Goal: Information Seeking & Learning: Learn about a topic

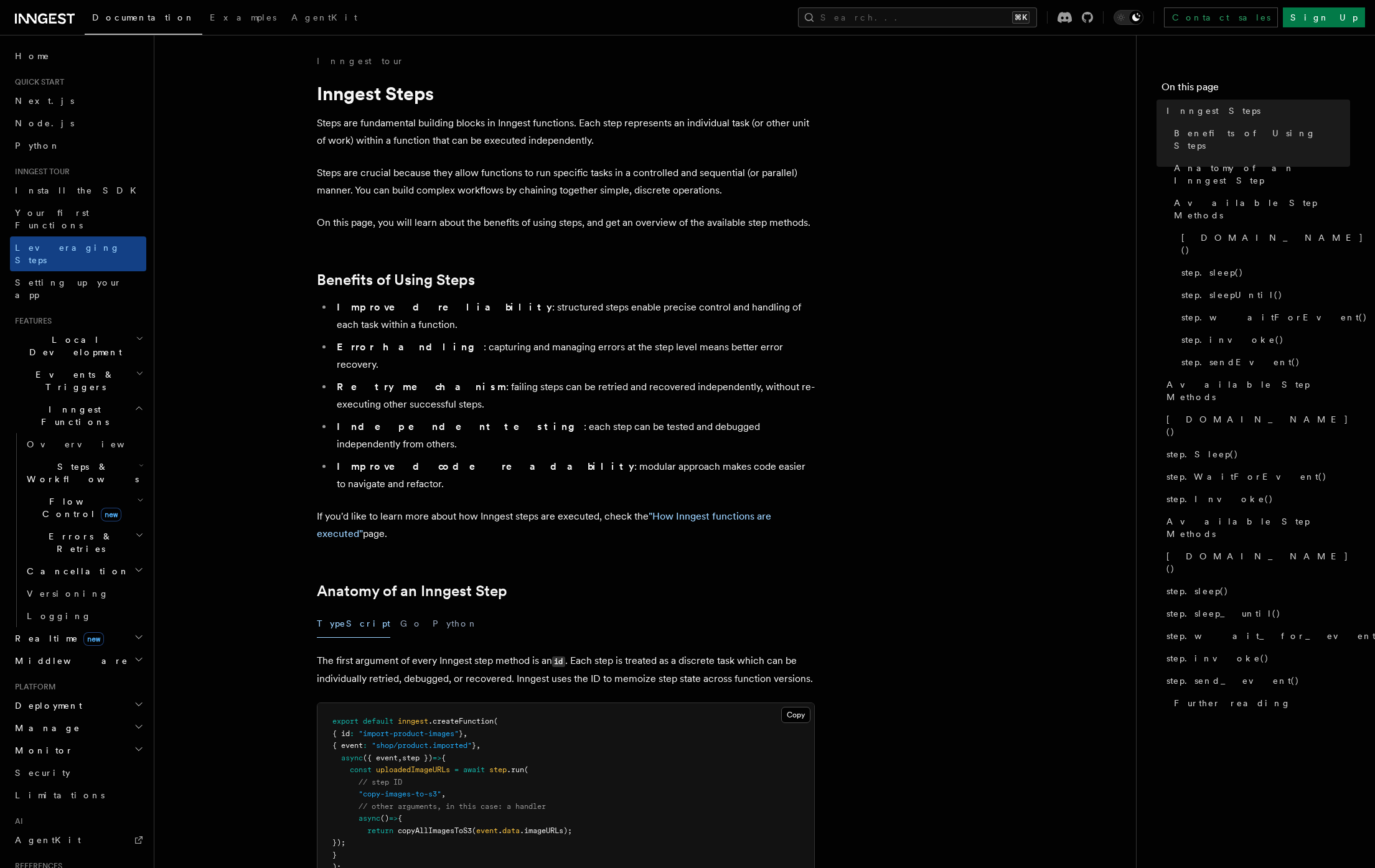
click at [56, 20] on icon at bounding box center [45, 18] width 60 height 15
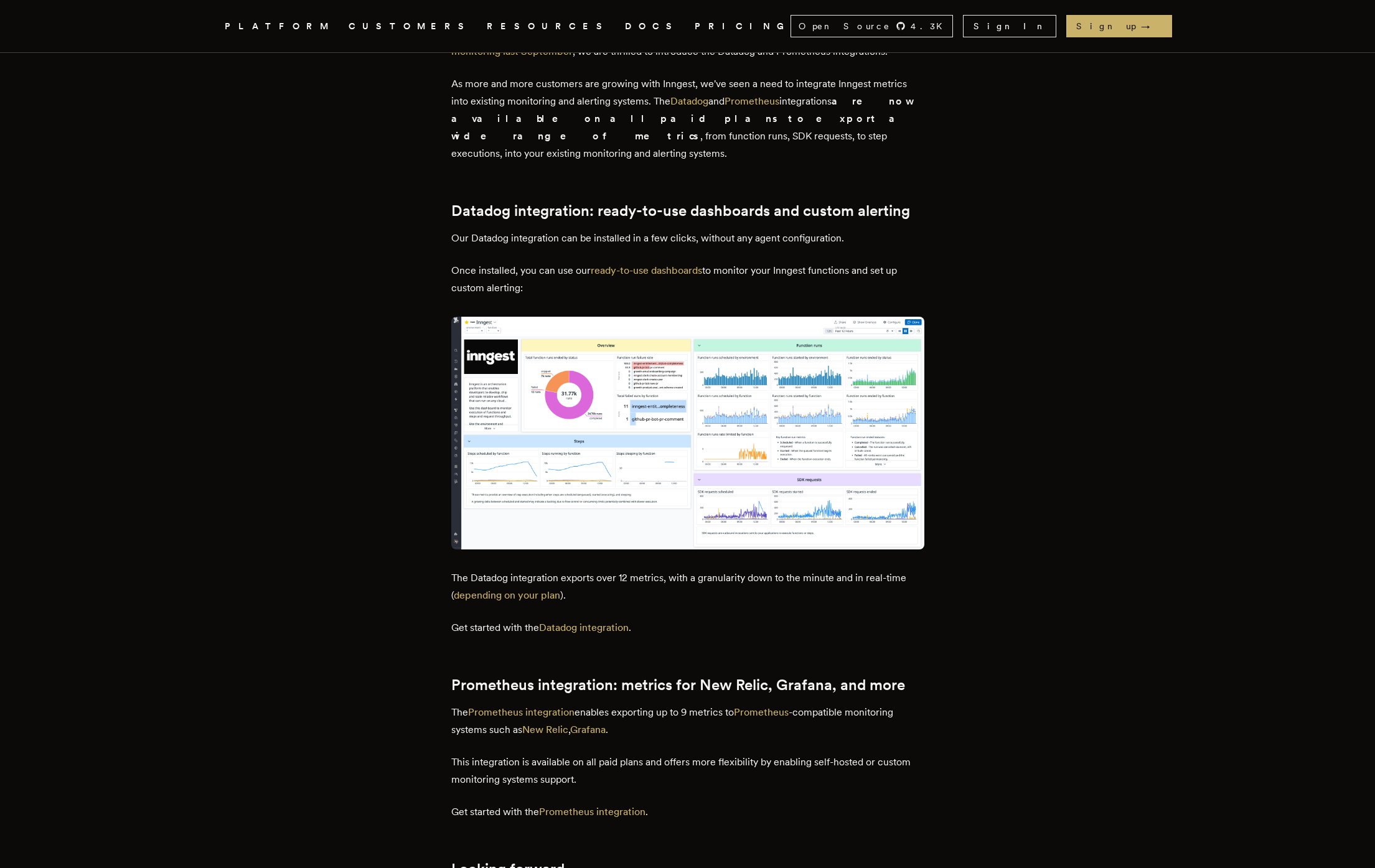
scroll to position [733, 0]
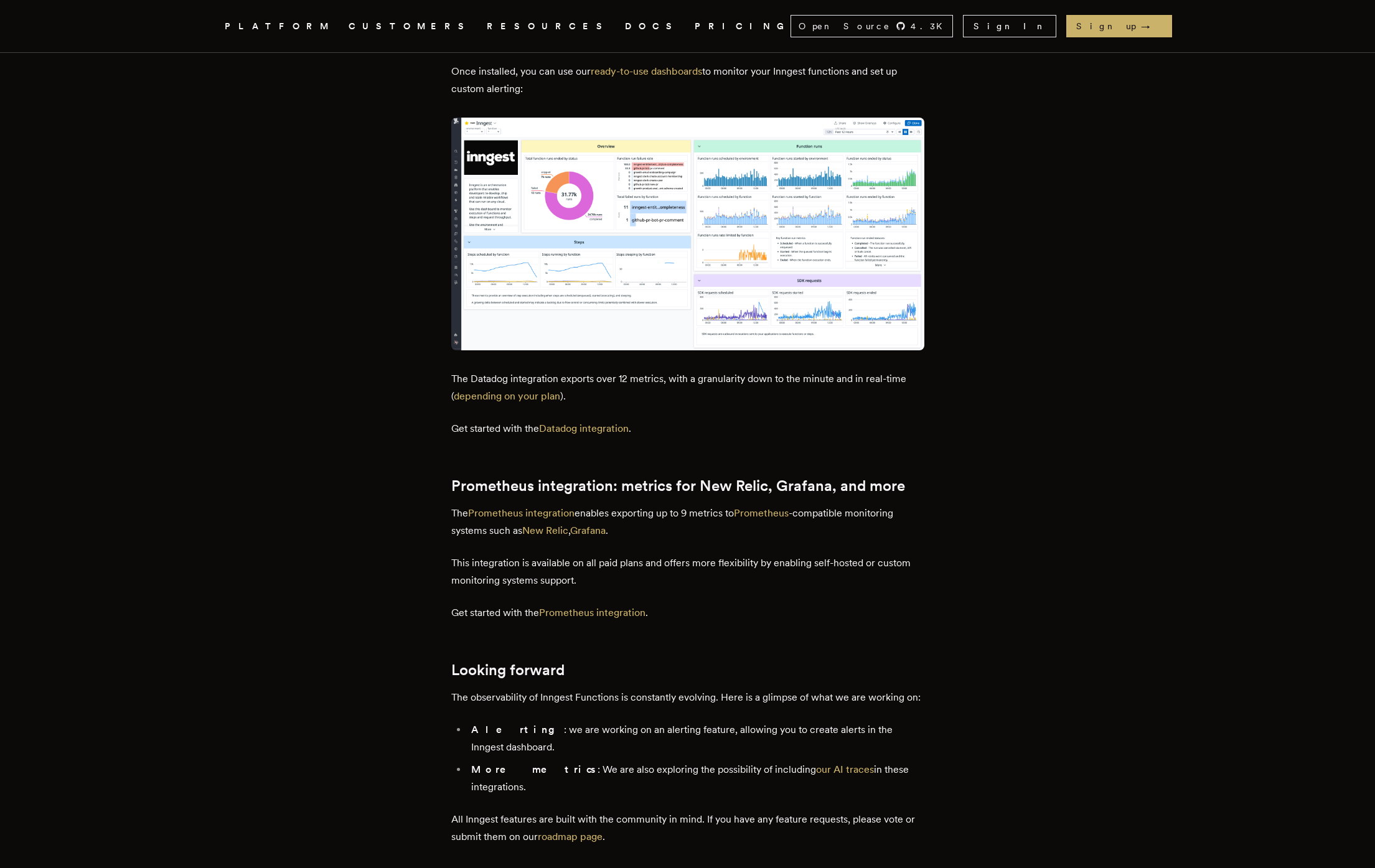
click at [397, 593] on article "Introducing: Metrics exports to Datadog, Grafana and more Leverage our new Data…" at bounding box center [688, 203] width 896 height 1767
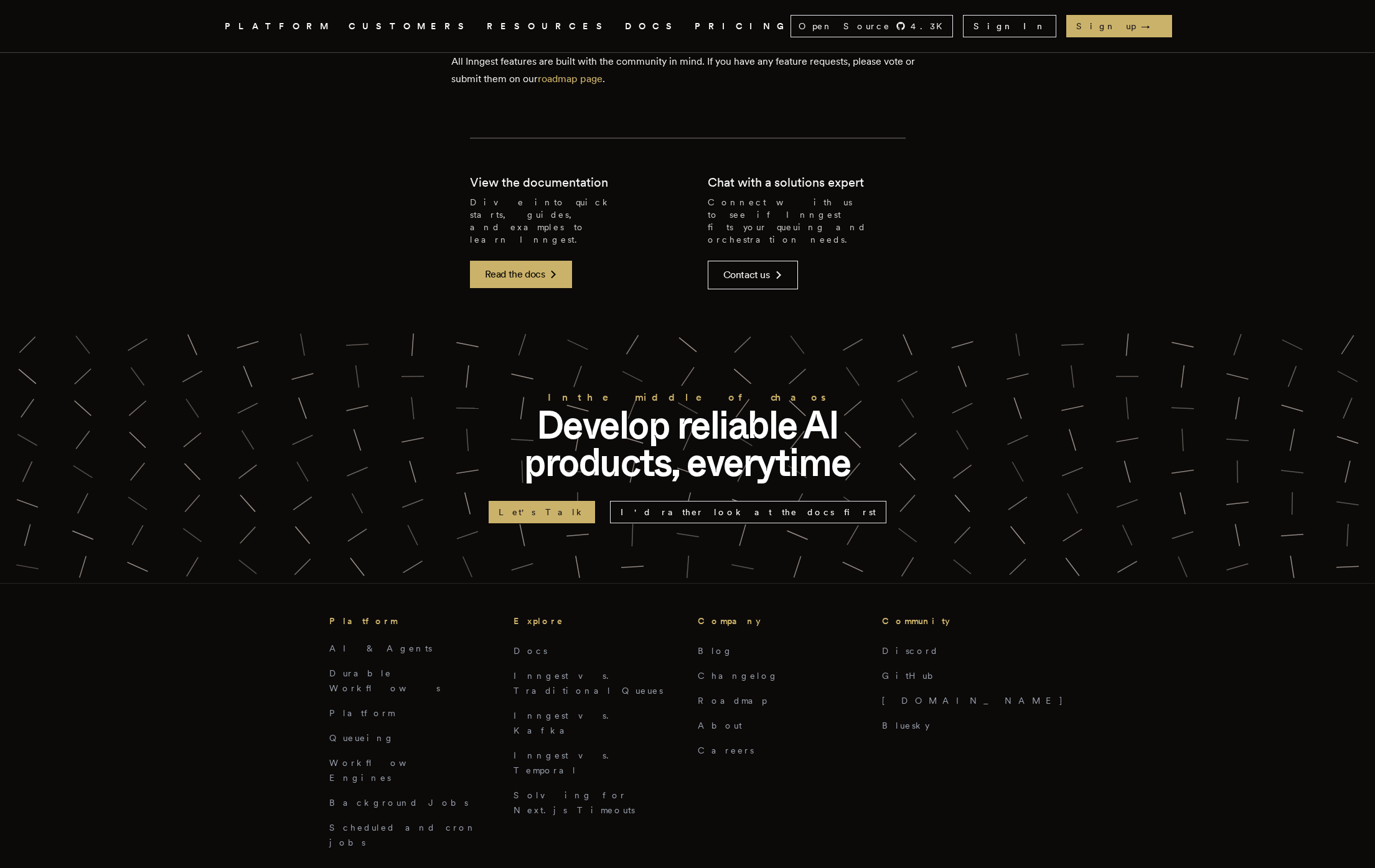
scroll to position [1432, 0]
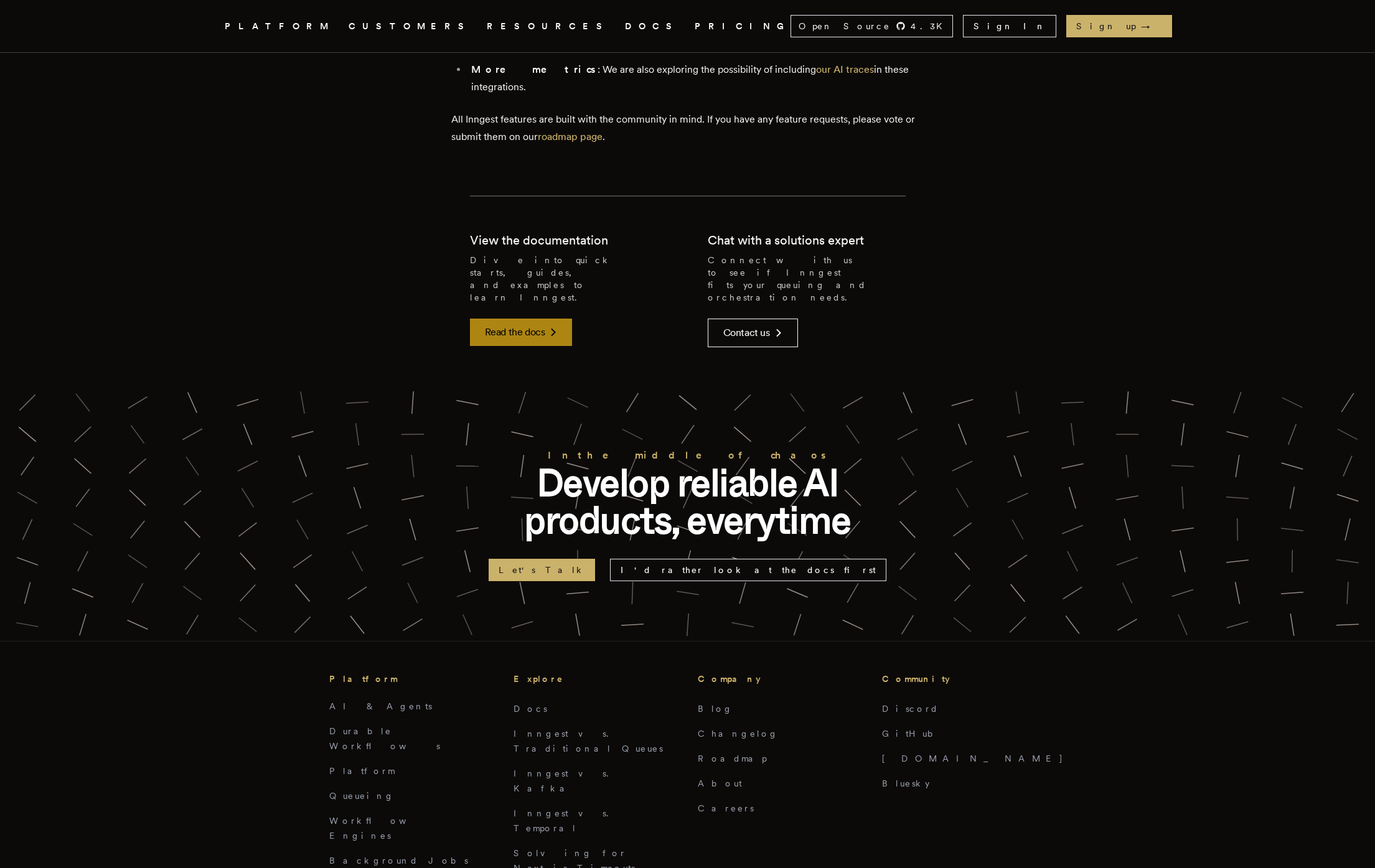
click at [534, 319] on link "Read the docs" at bounding box center [521, 332] width 103 height 27
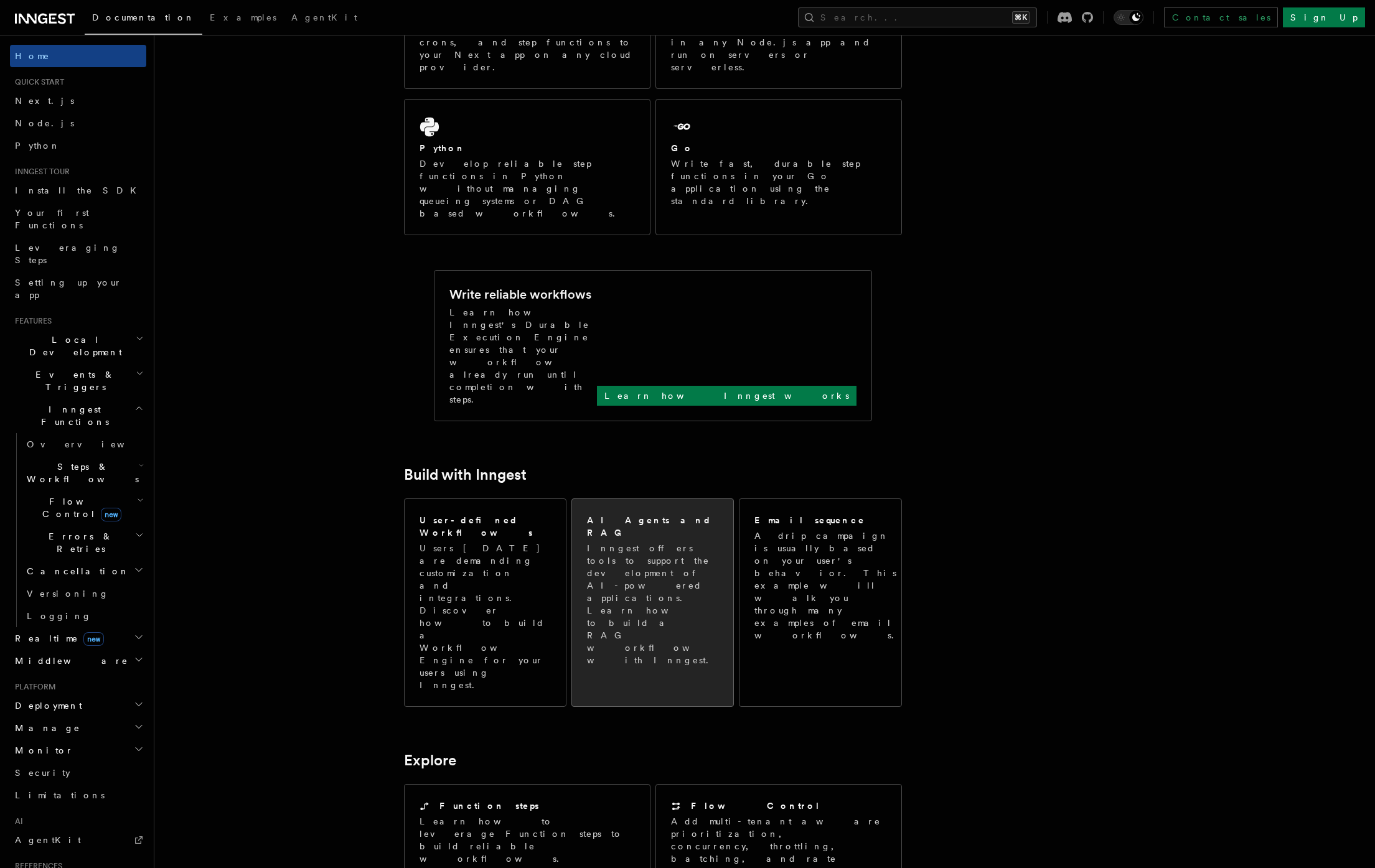
scroll to position [379, 0]
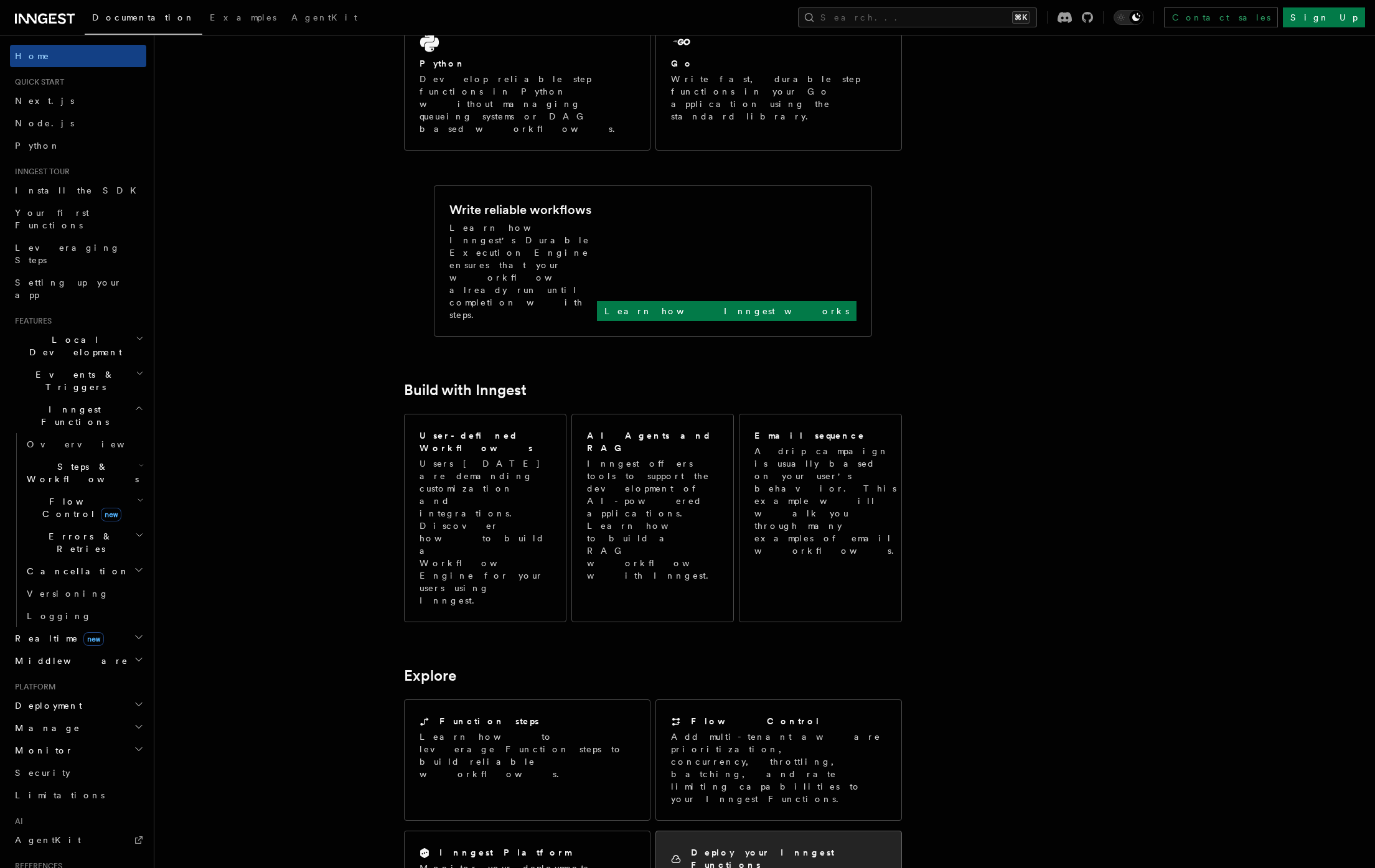
click at [775, 846] on h2 "Deploy your Inngest Functions" at bounding box center [788, 858] width 195 height 25
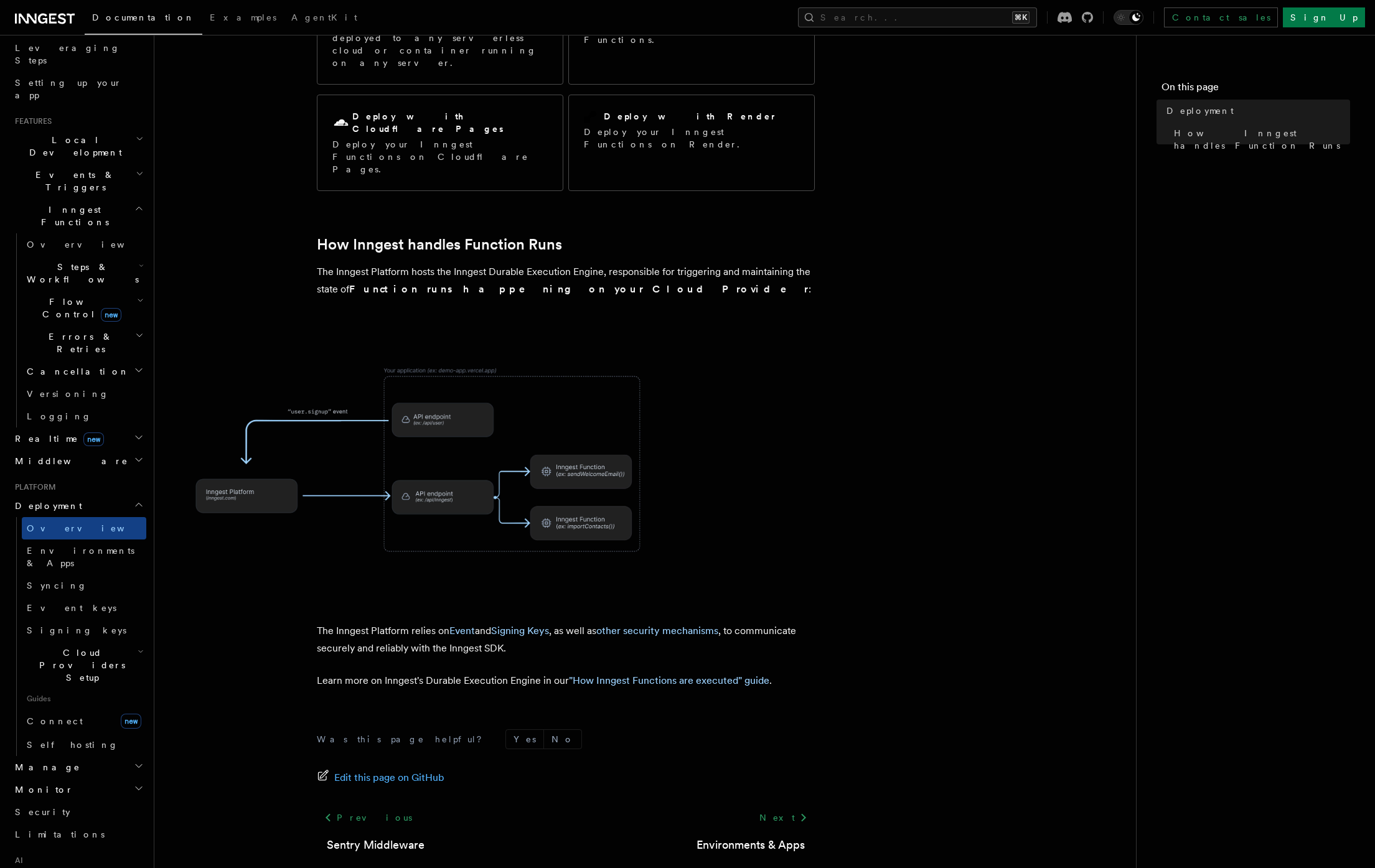
scroll to position [241, 0]
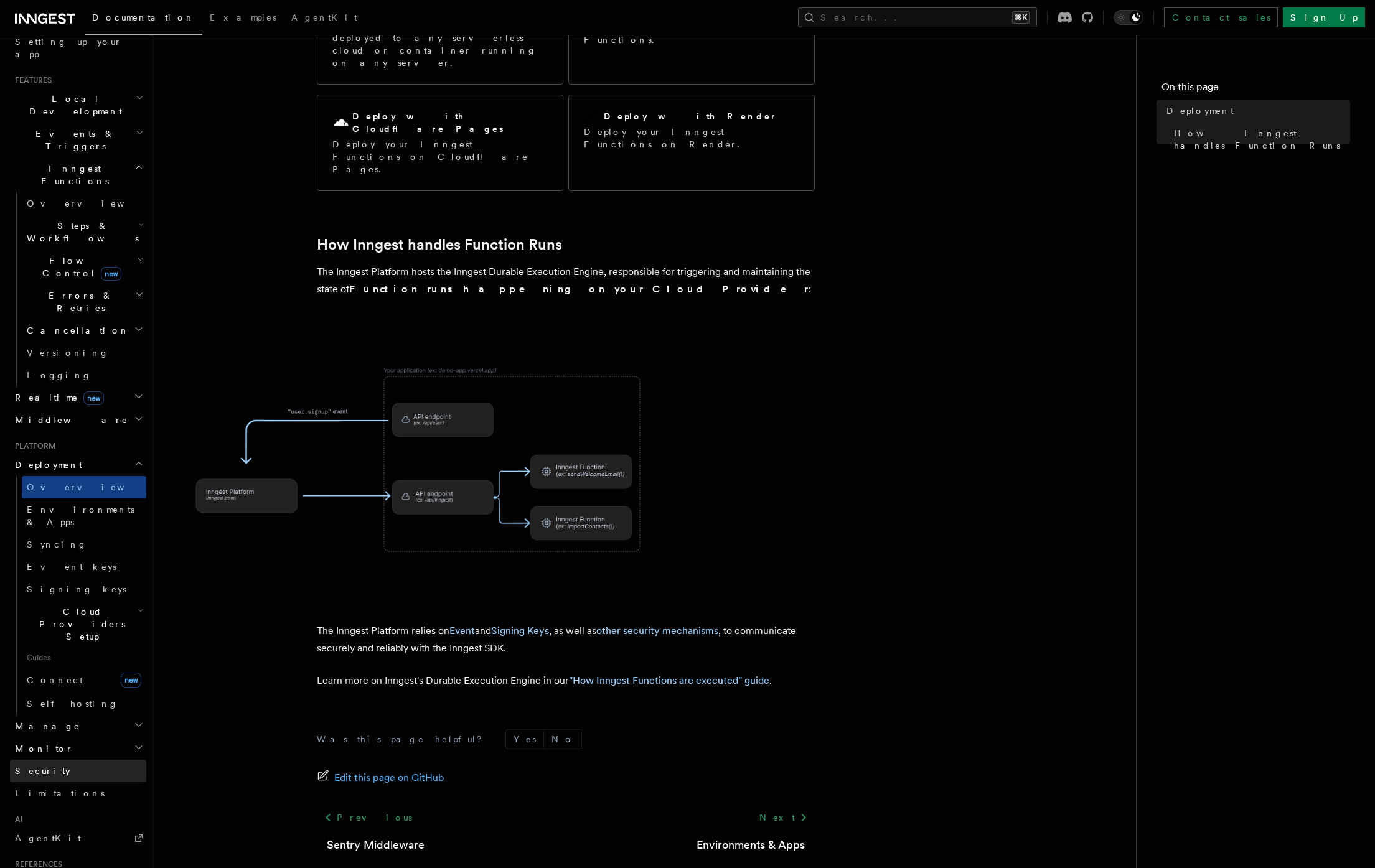
click at [57, 760] on link "Security" at bounding box center [78, 771] width 136 height 22
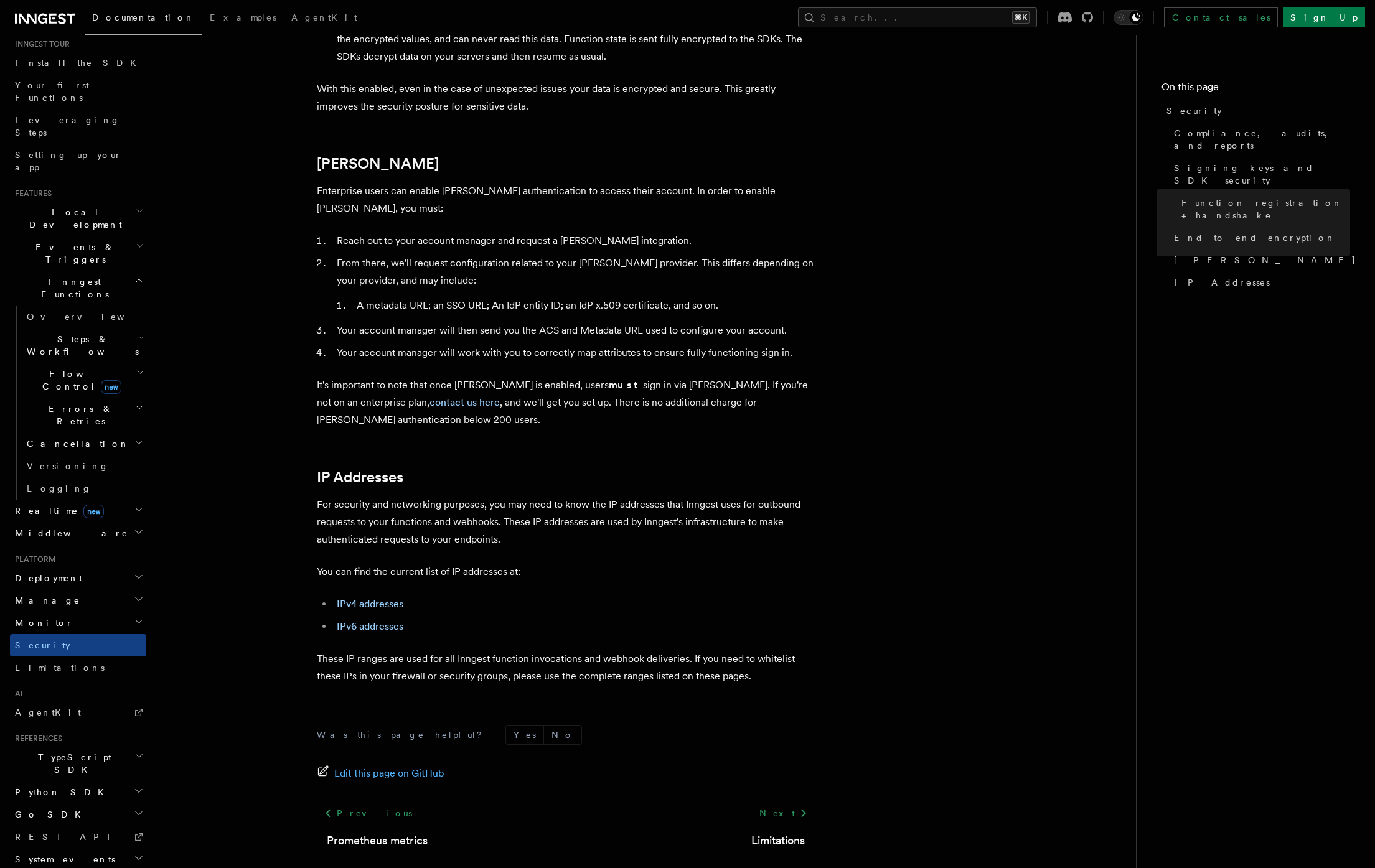
scroll to position [1259, 0]
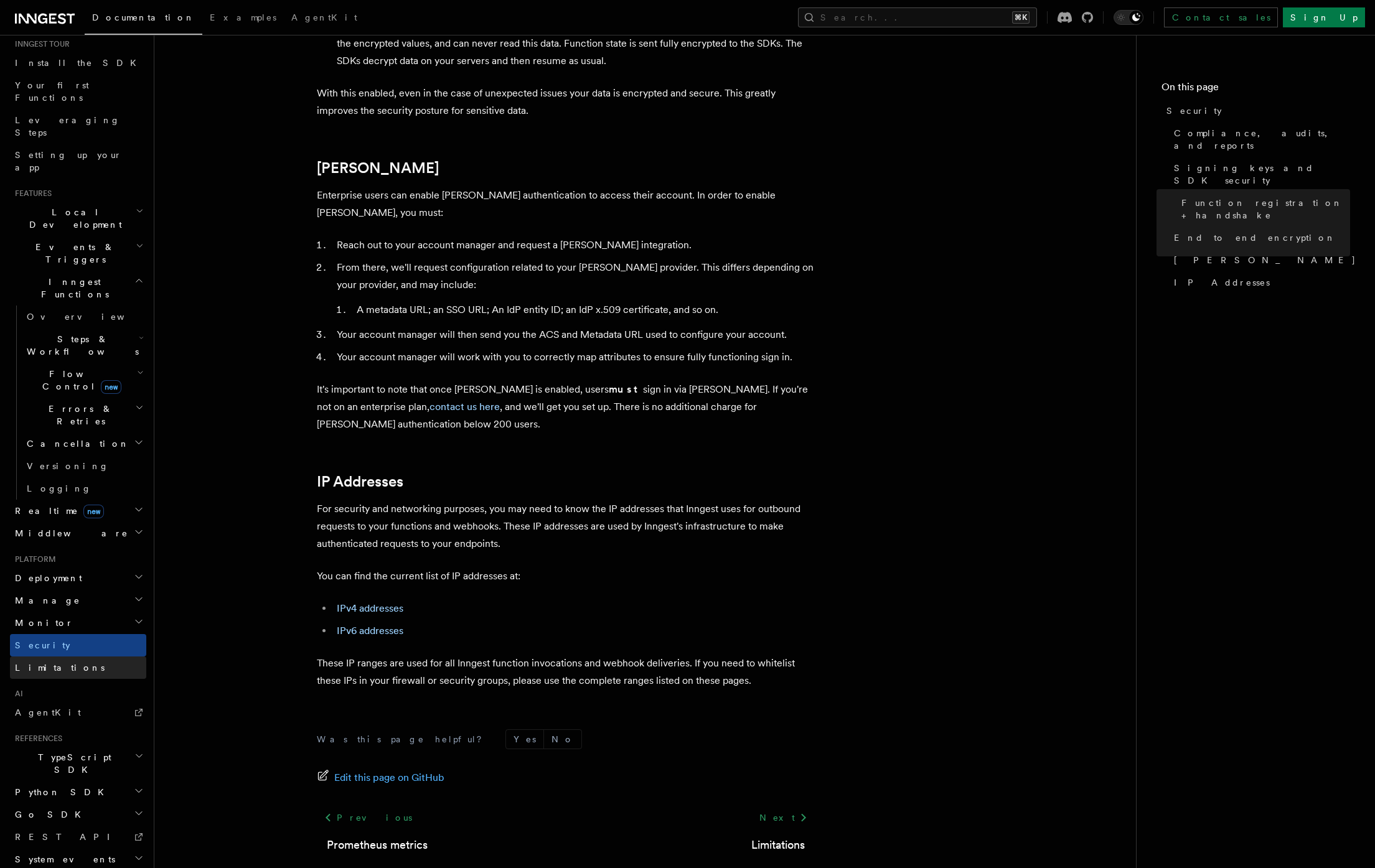
click at [67, 657] on link "Limitations" at bounding box center [78, 667] width 136 height 22
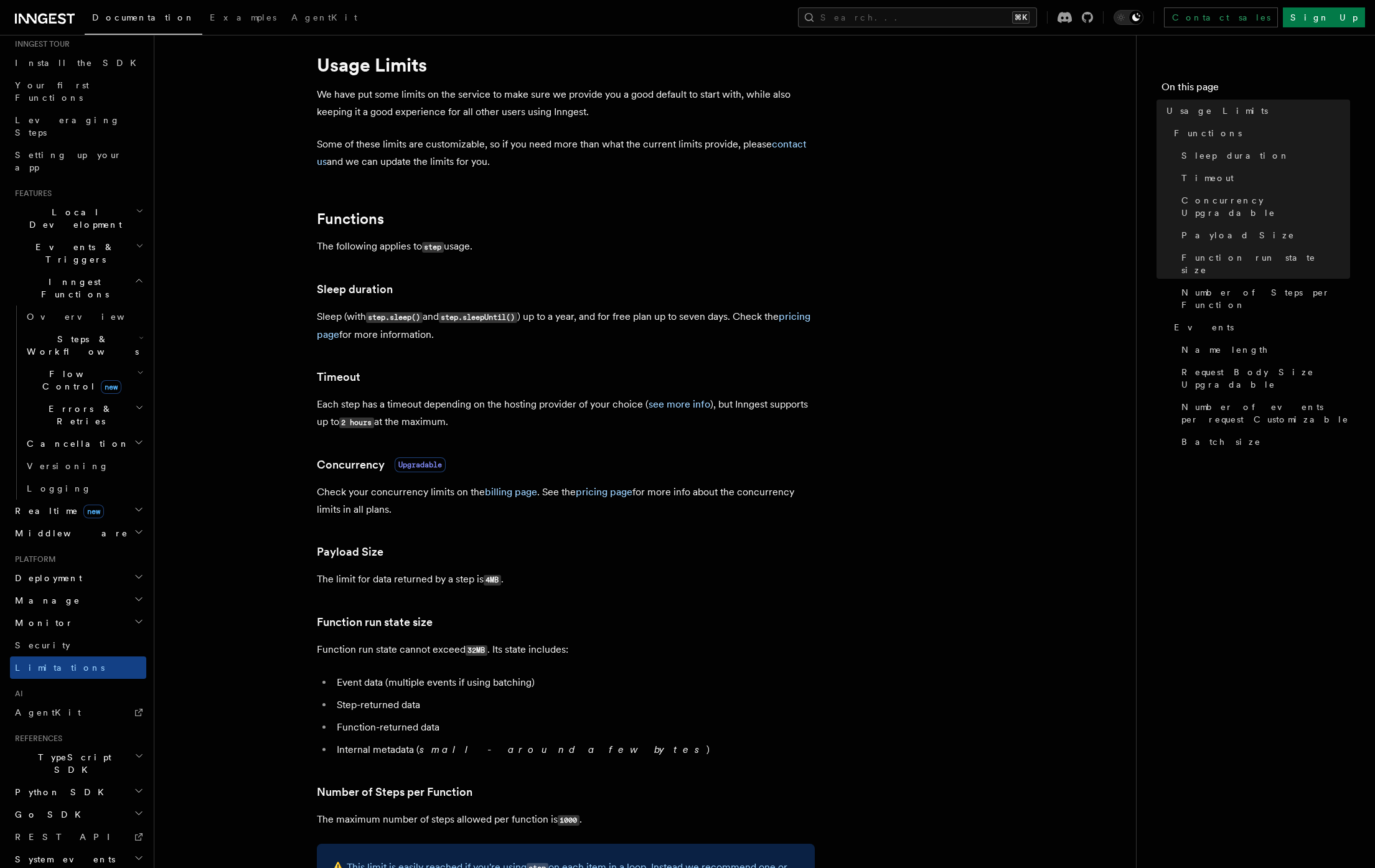
scroll to position [234, 0]
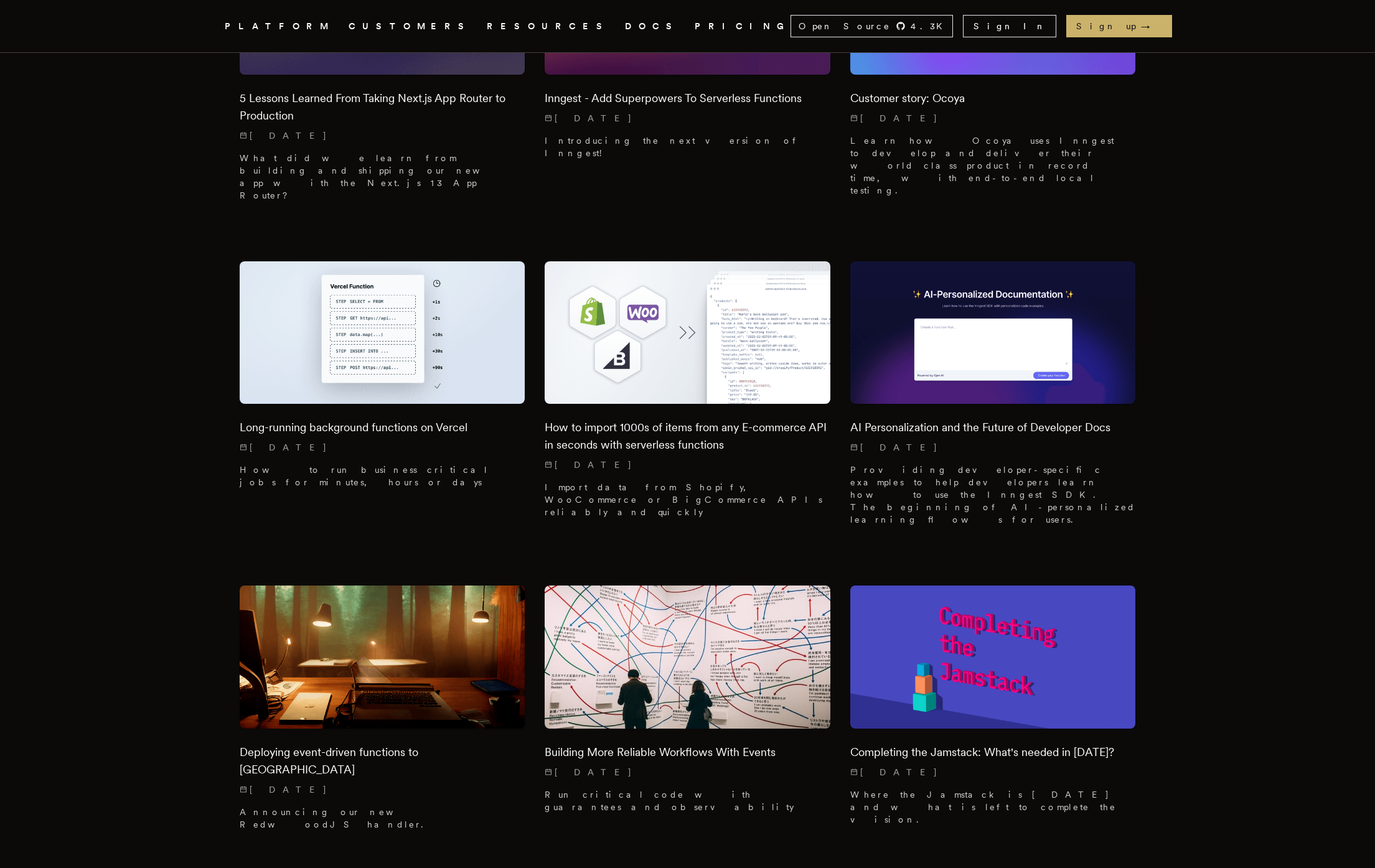
scroll to position [9612, 0]
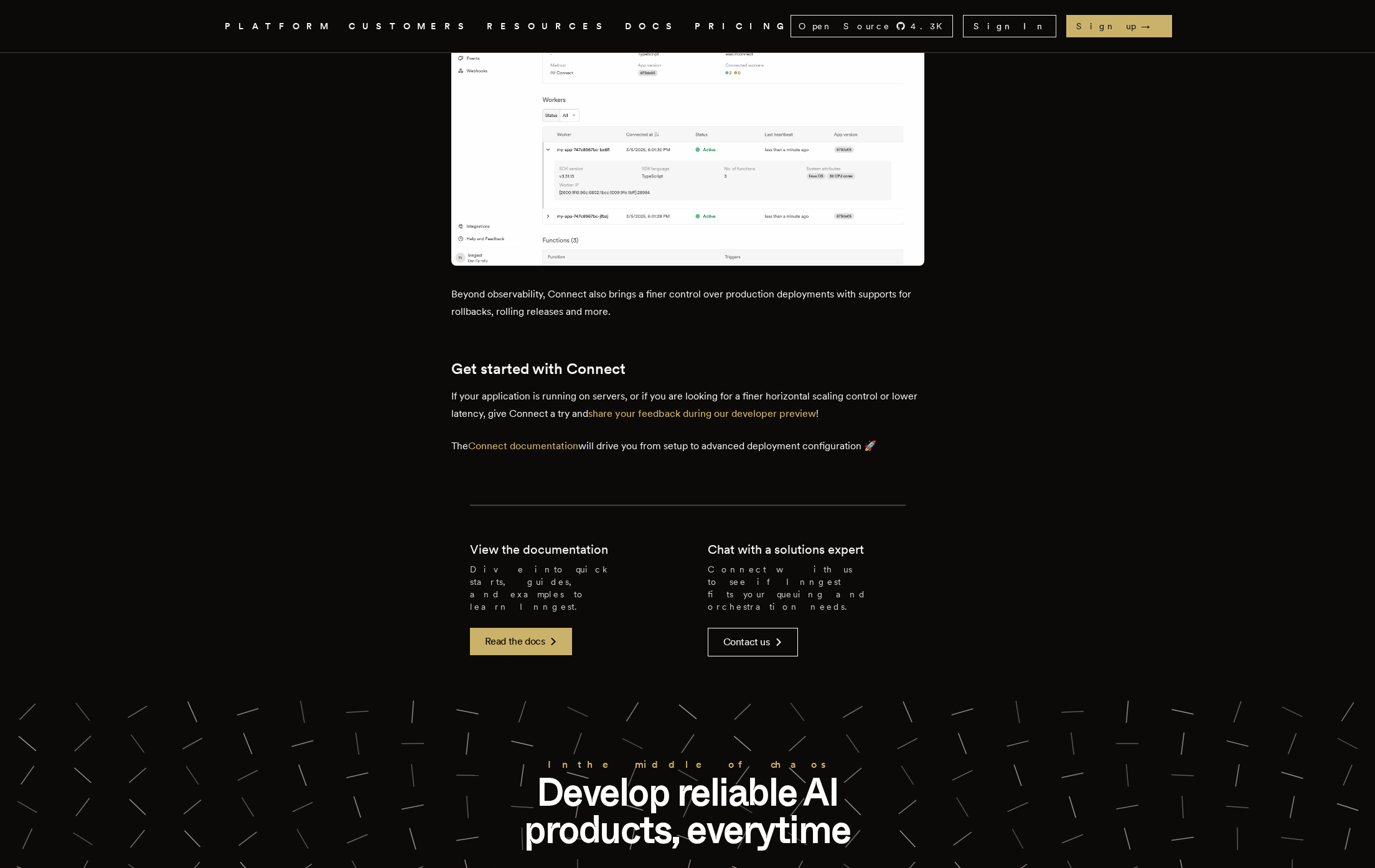
scroll to position [1585, 0]
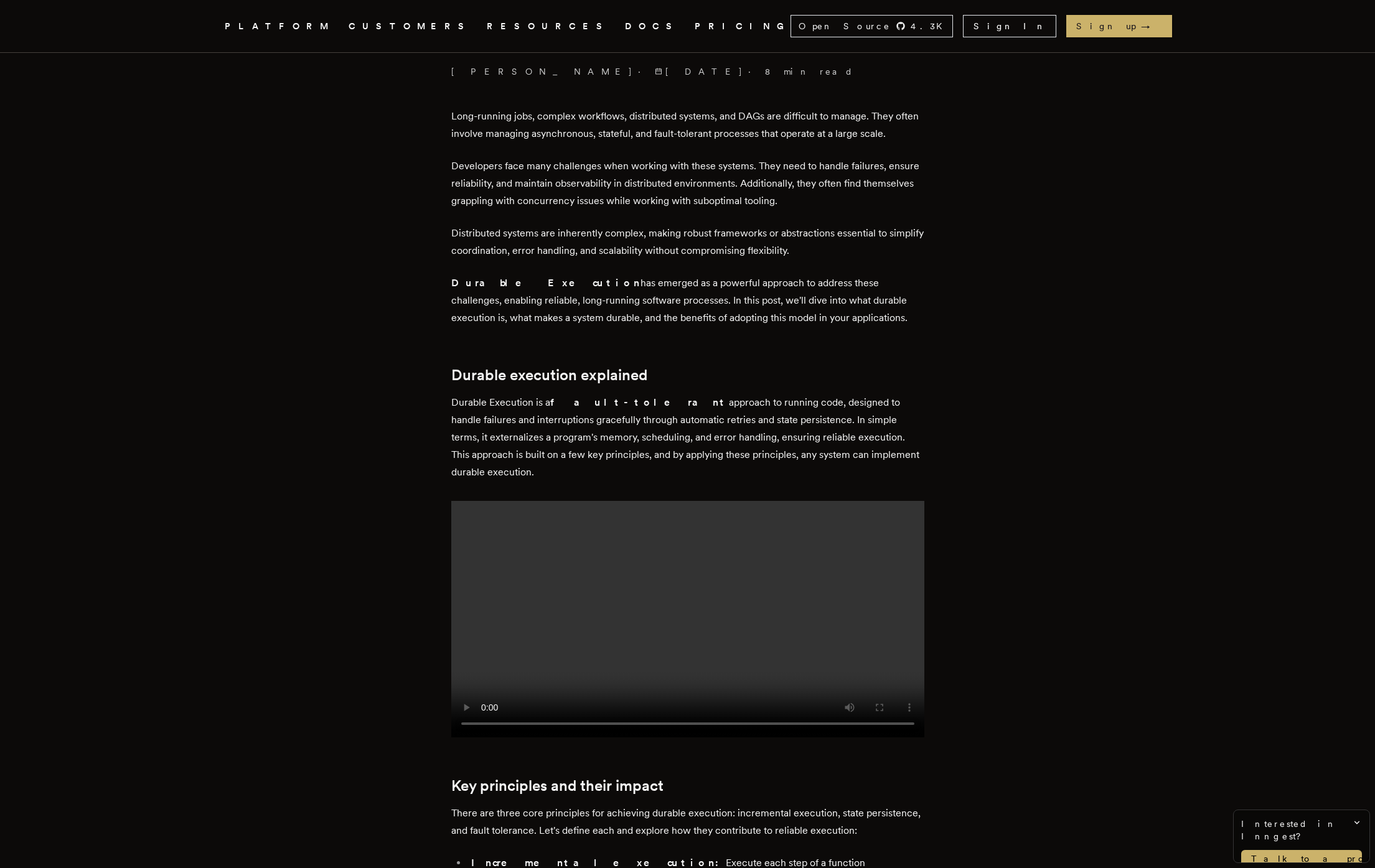
scroll to position [395, 0]
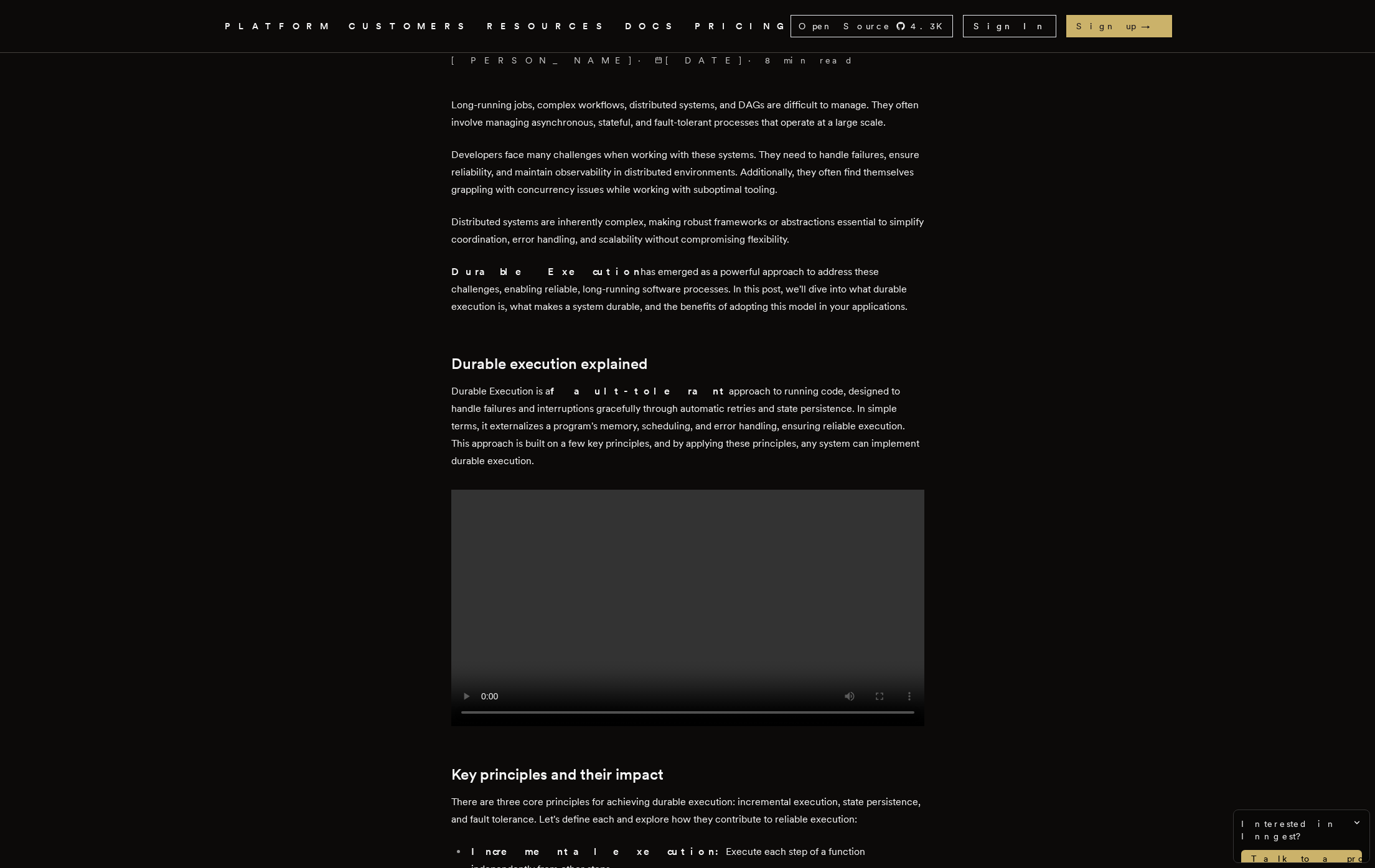
click at [588, 618] on video at bounding box center [688, 608] width 473 height 237
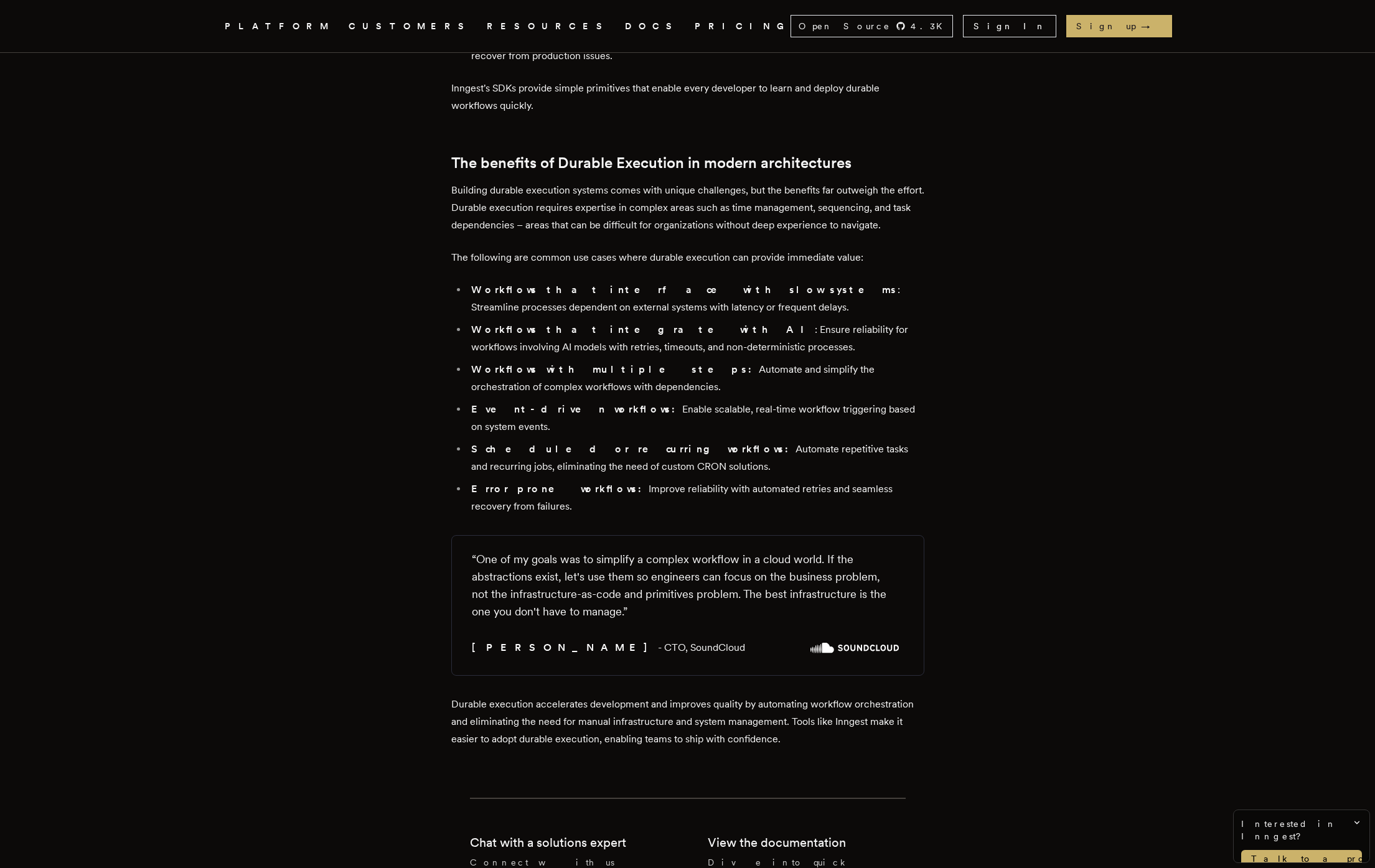
scroll to position [4440, 0]
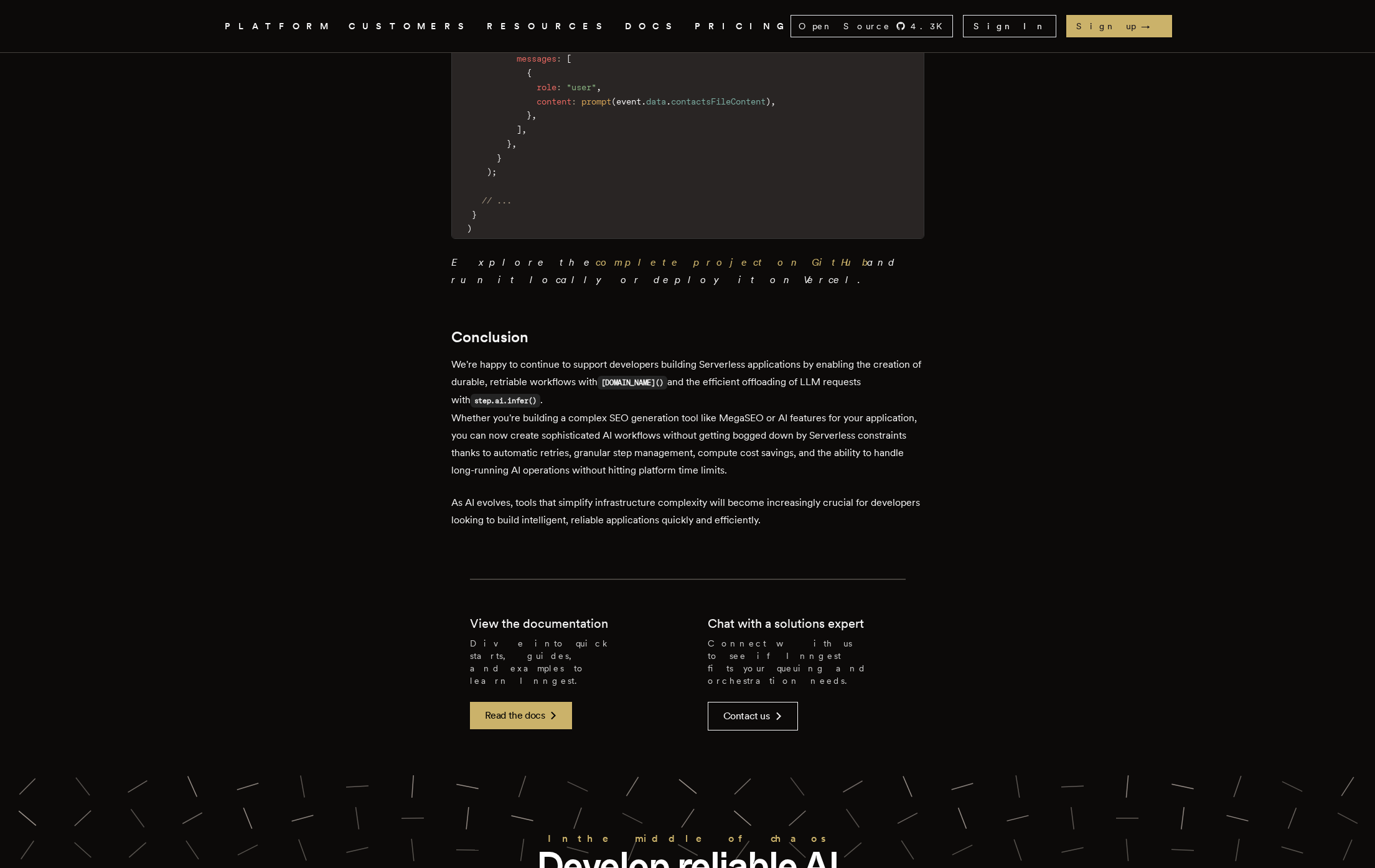
scroll to position [4514, 0]
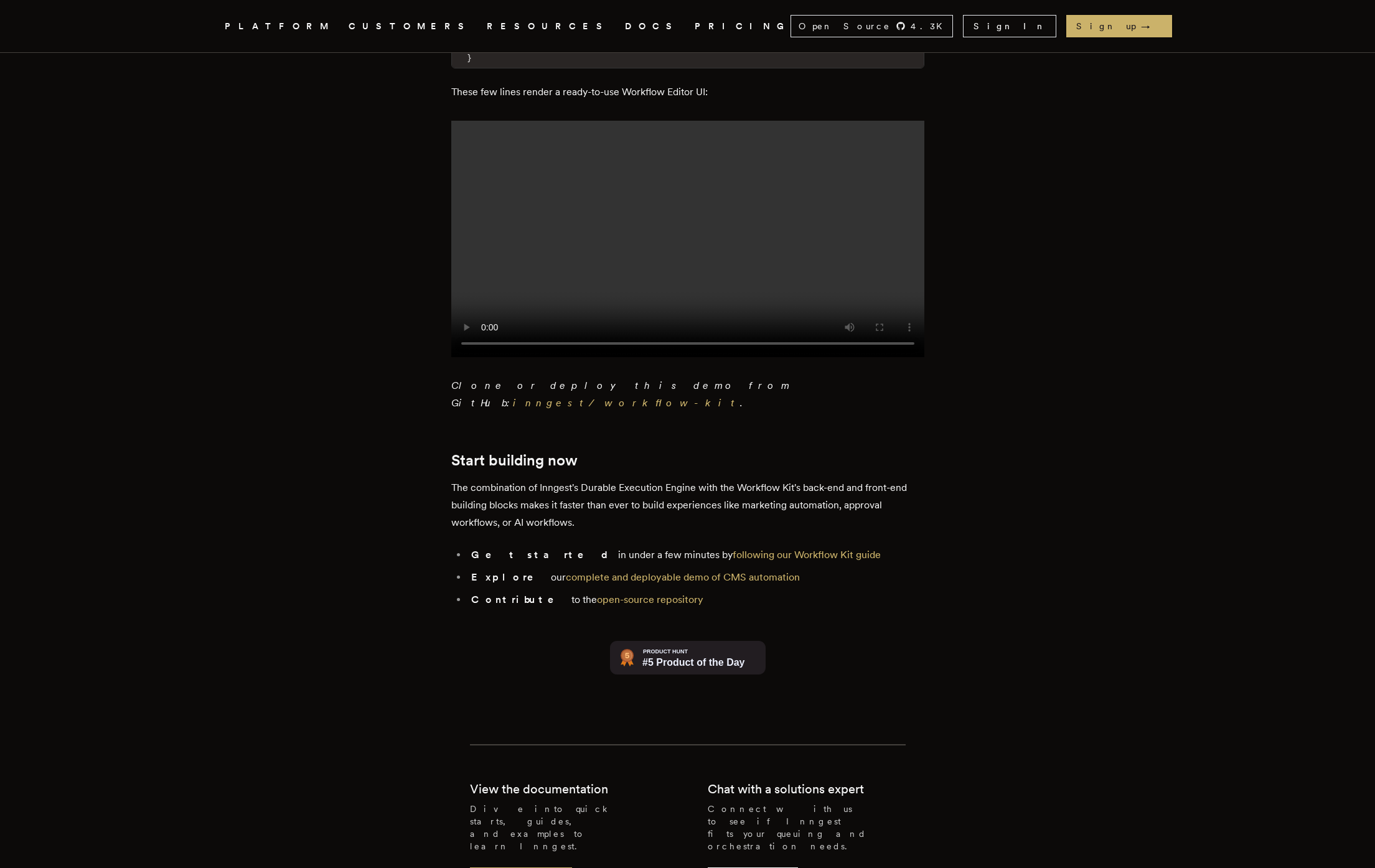
scroll to position [2590, 0]
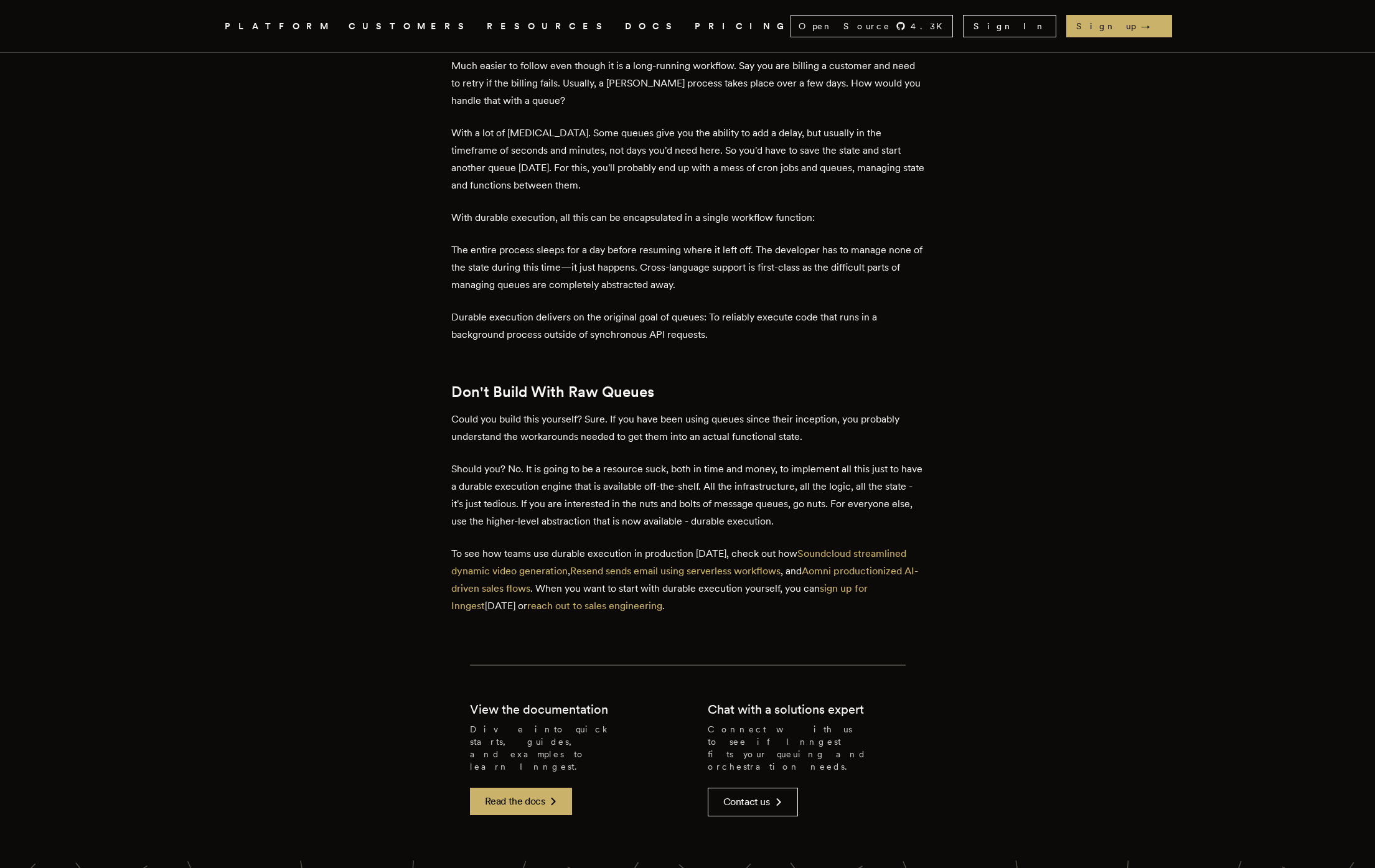
scroll to position [4950, 0]
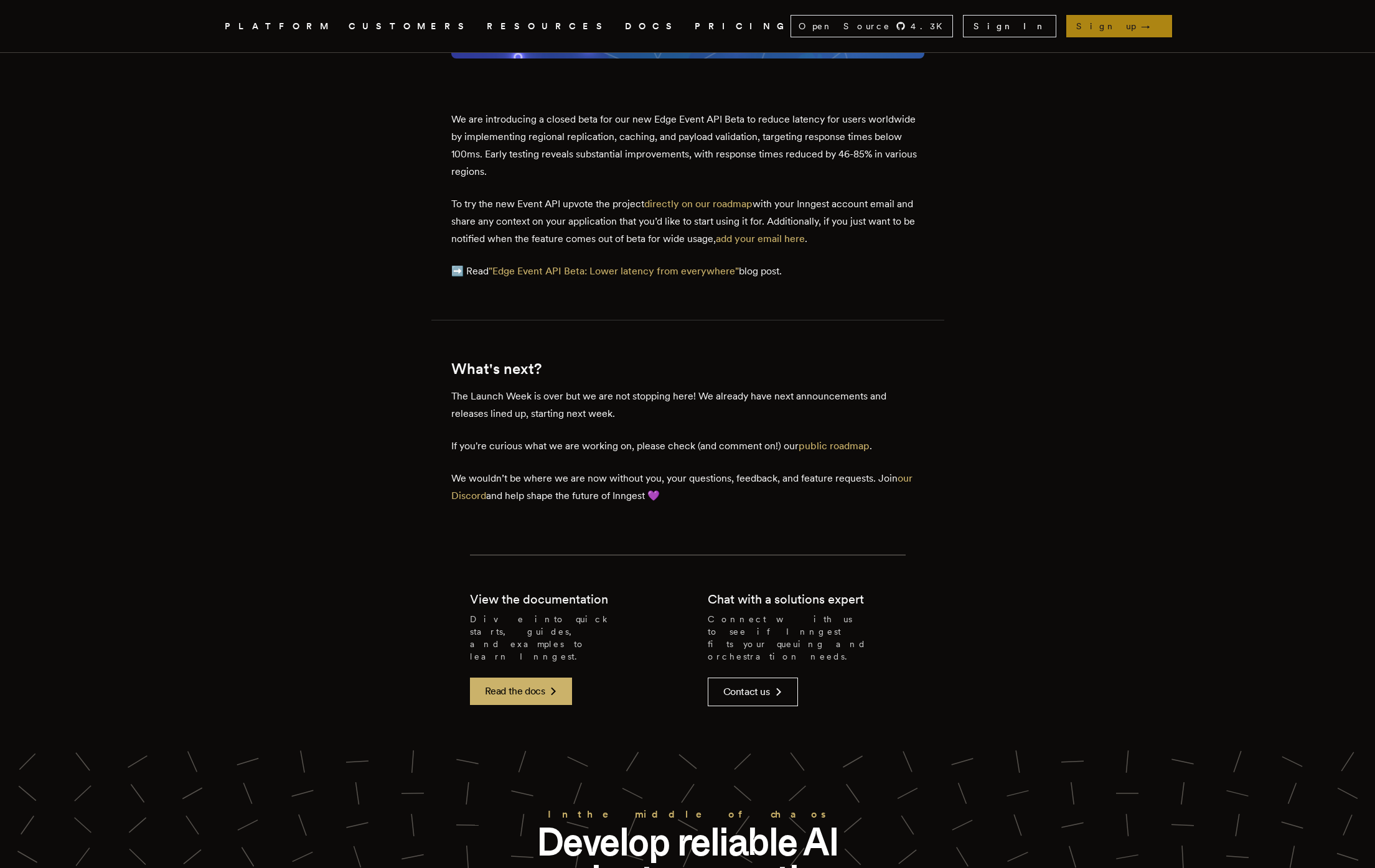
scroll to position [5167, 0]
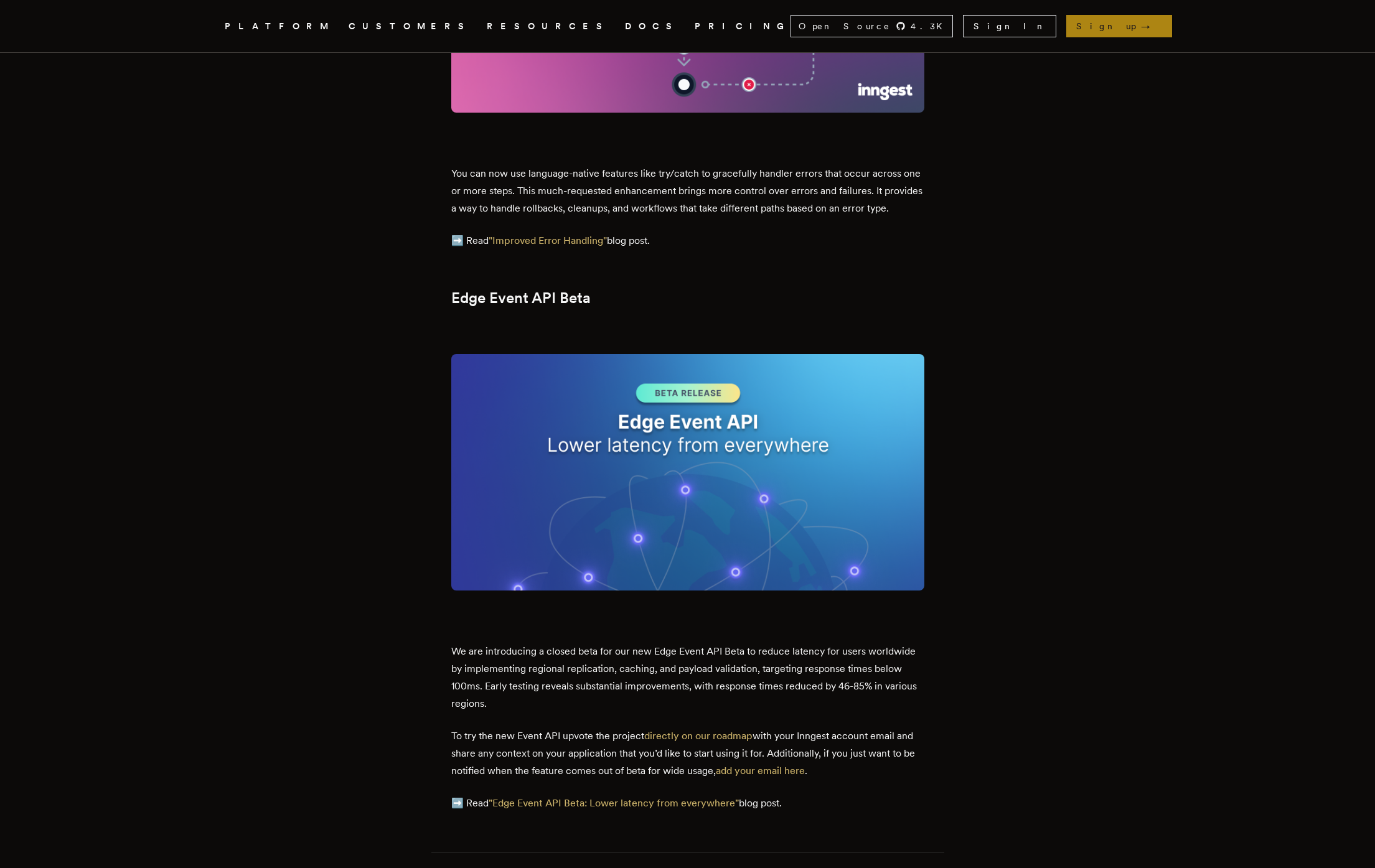
click at [1130, 29] on link "Sign up →" at bounding box center [1119, 26] width 106 height 22
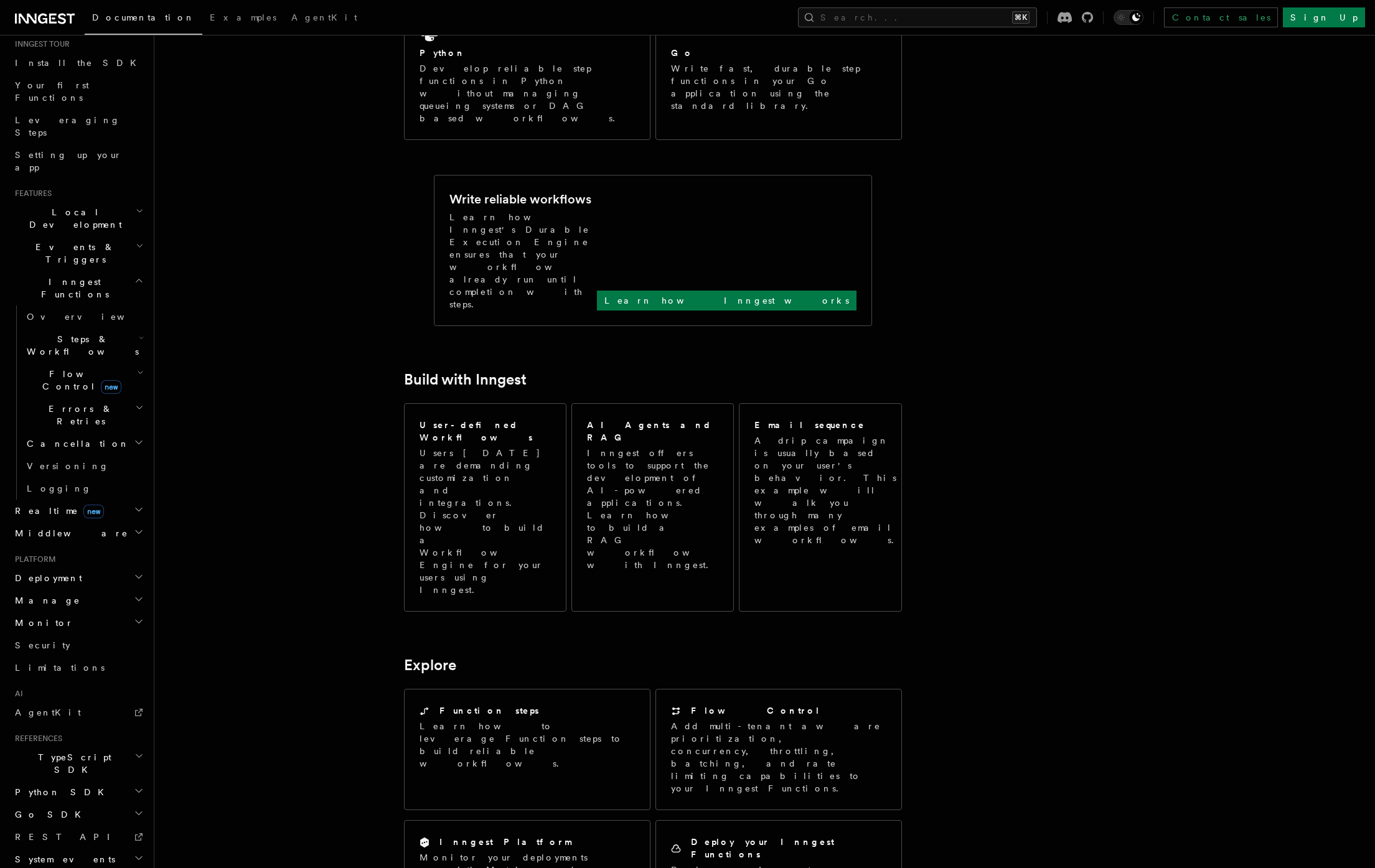
scroll to position [406, 0]
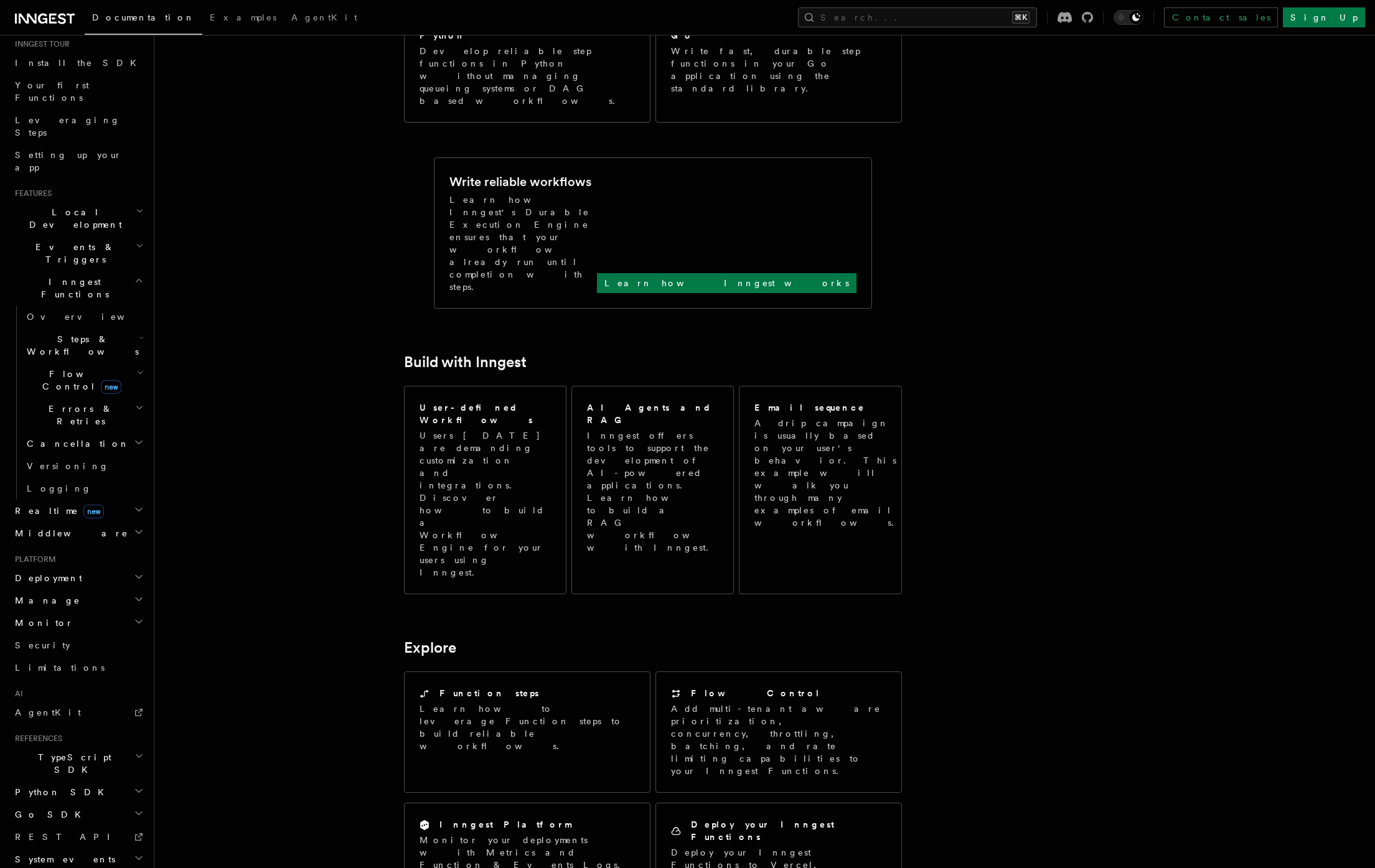
click at [63, 567] on h2 "Deployment" at bounding box center [78, 578] width 136 height 22
click at [71, 812] on span "Self hosting" at bounding box center [72, 817] width 92 height 10
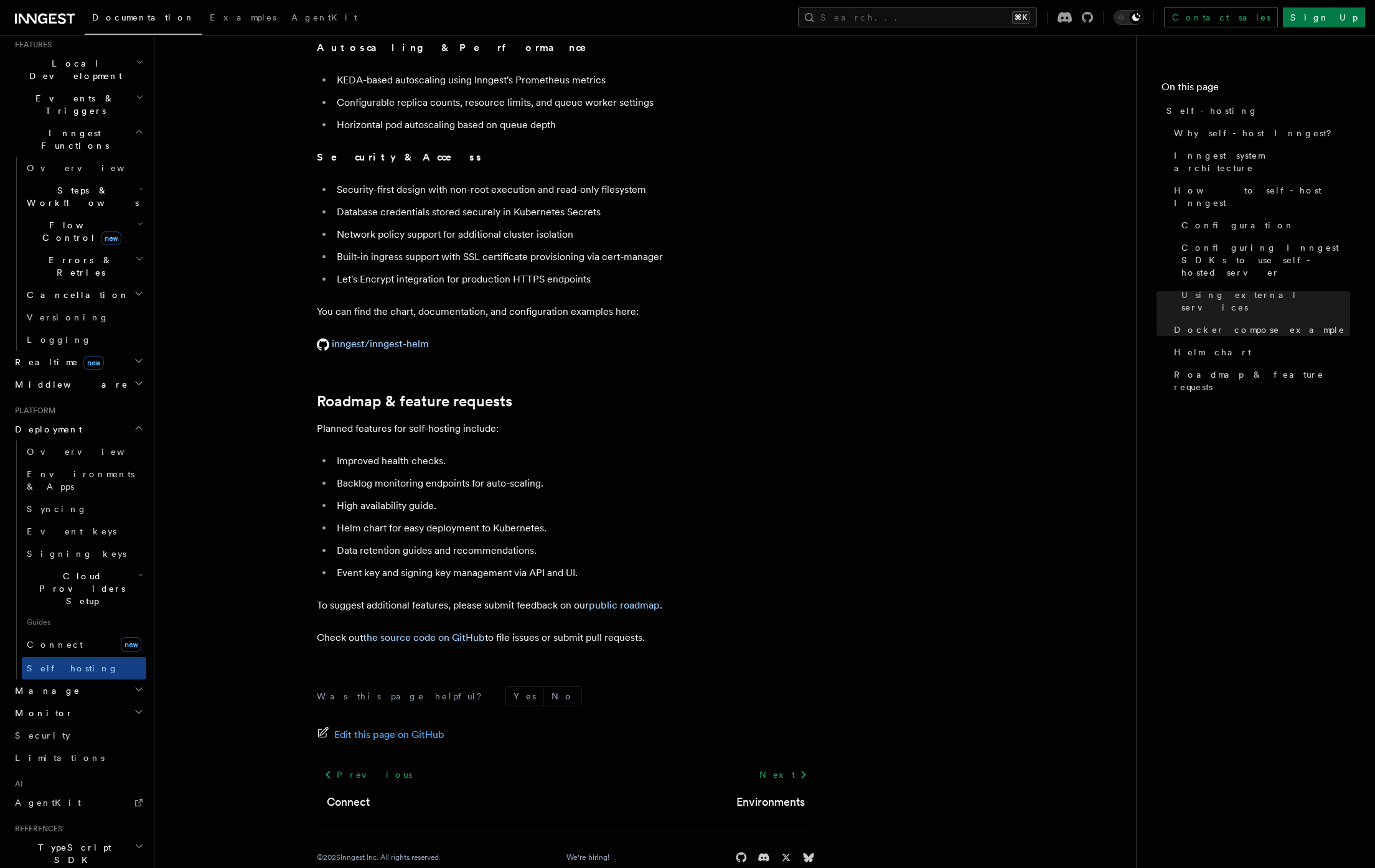
scroll to position [329, 0]
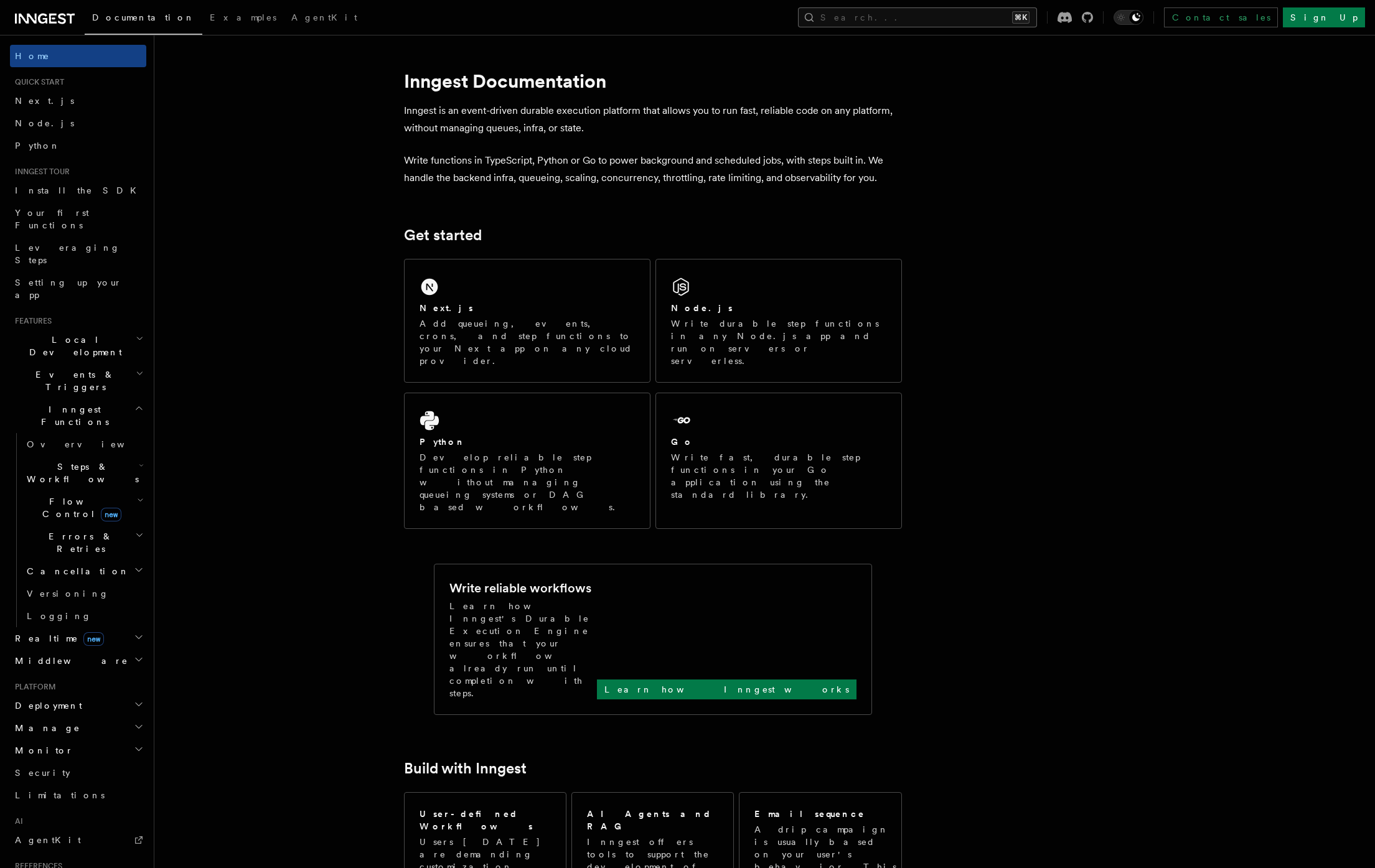
click at [1037, 13] on button "Search... ⌘K" at bounding box center [918, 17] width 239 height 20
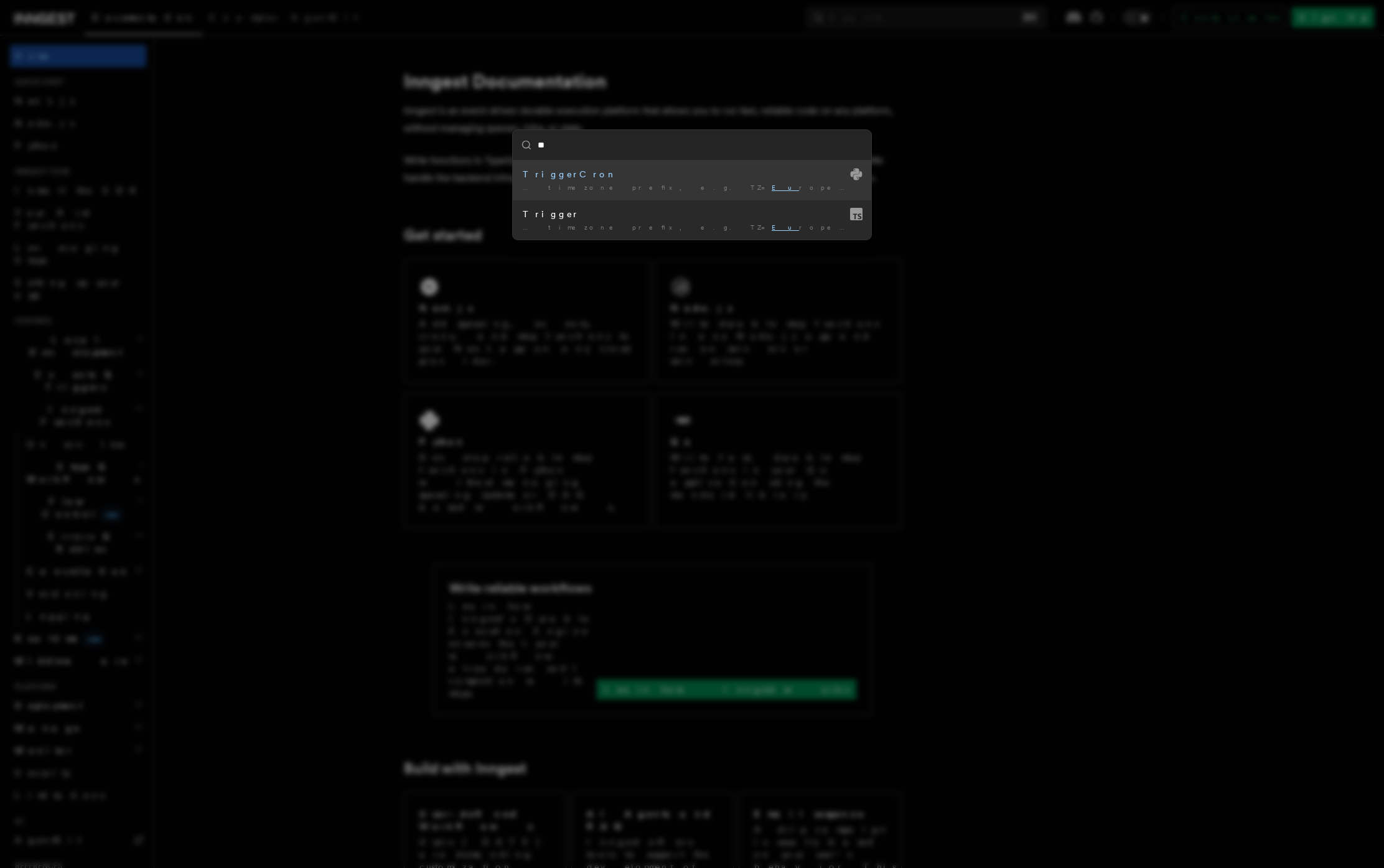
type input "*"
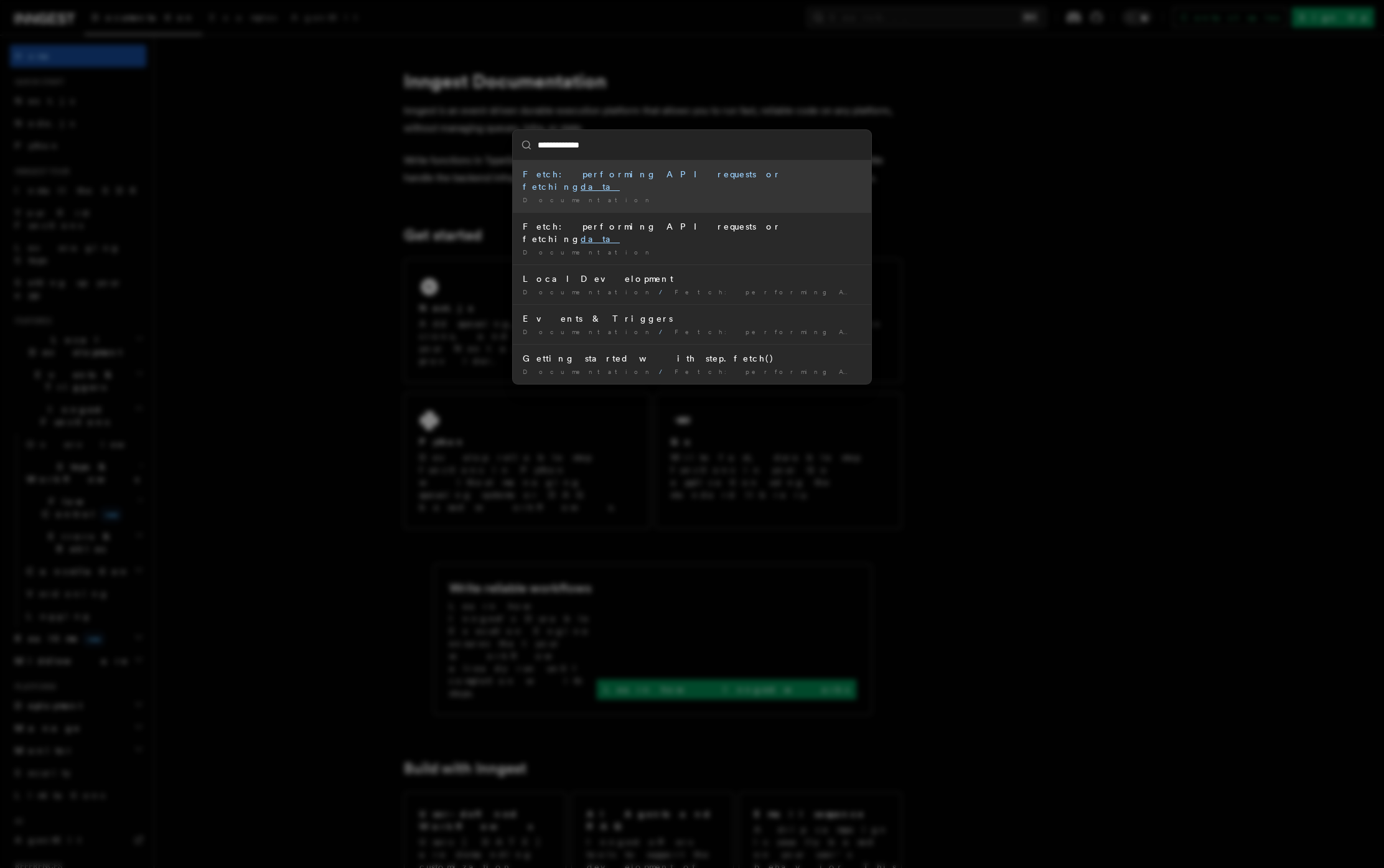
type input "**********"
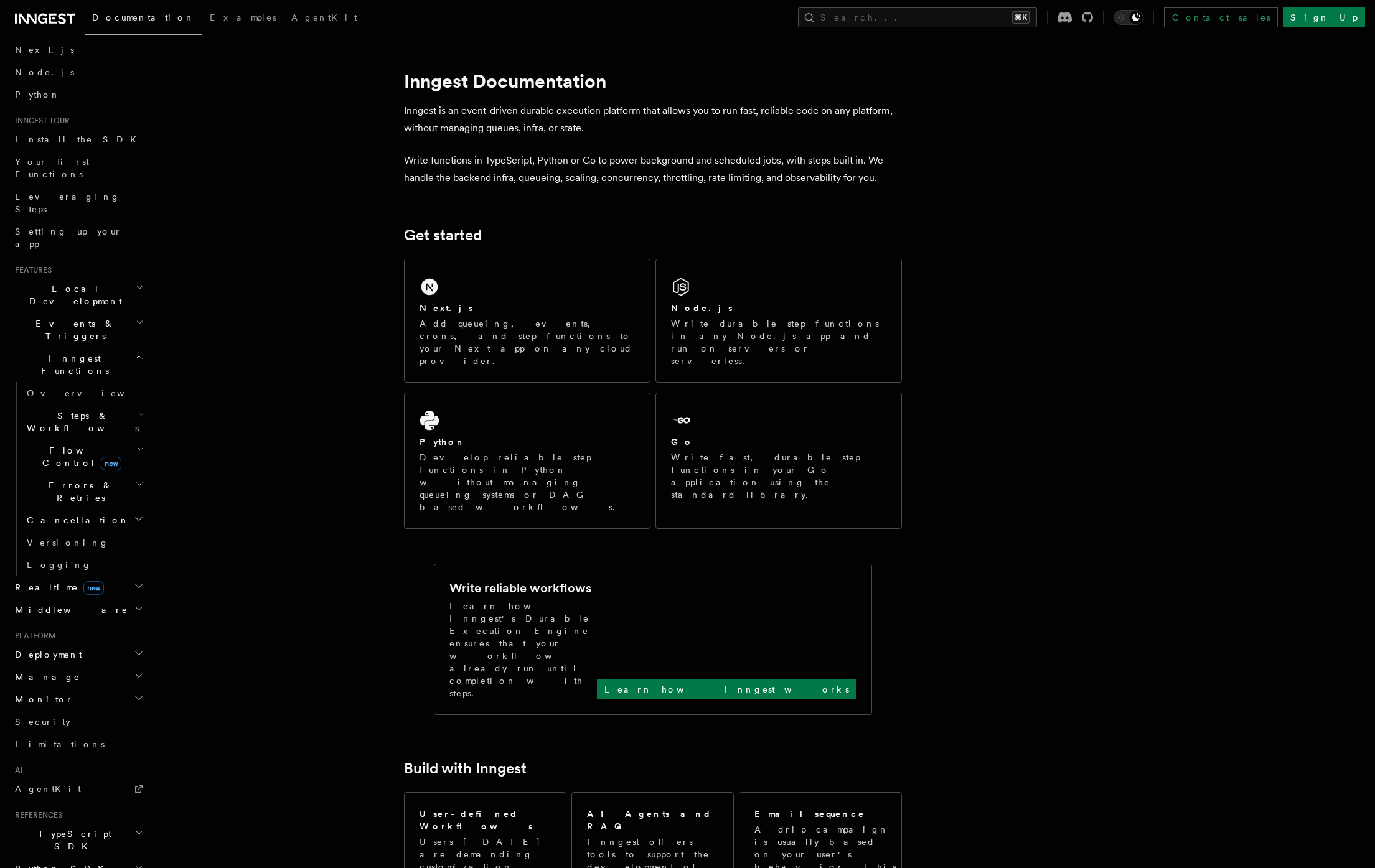
scroll to position [128, 0]
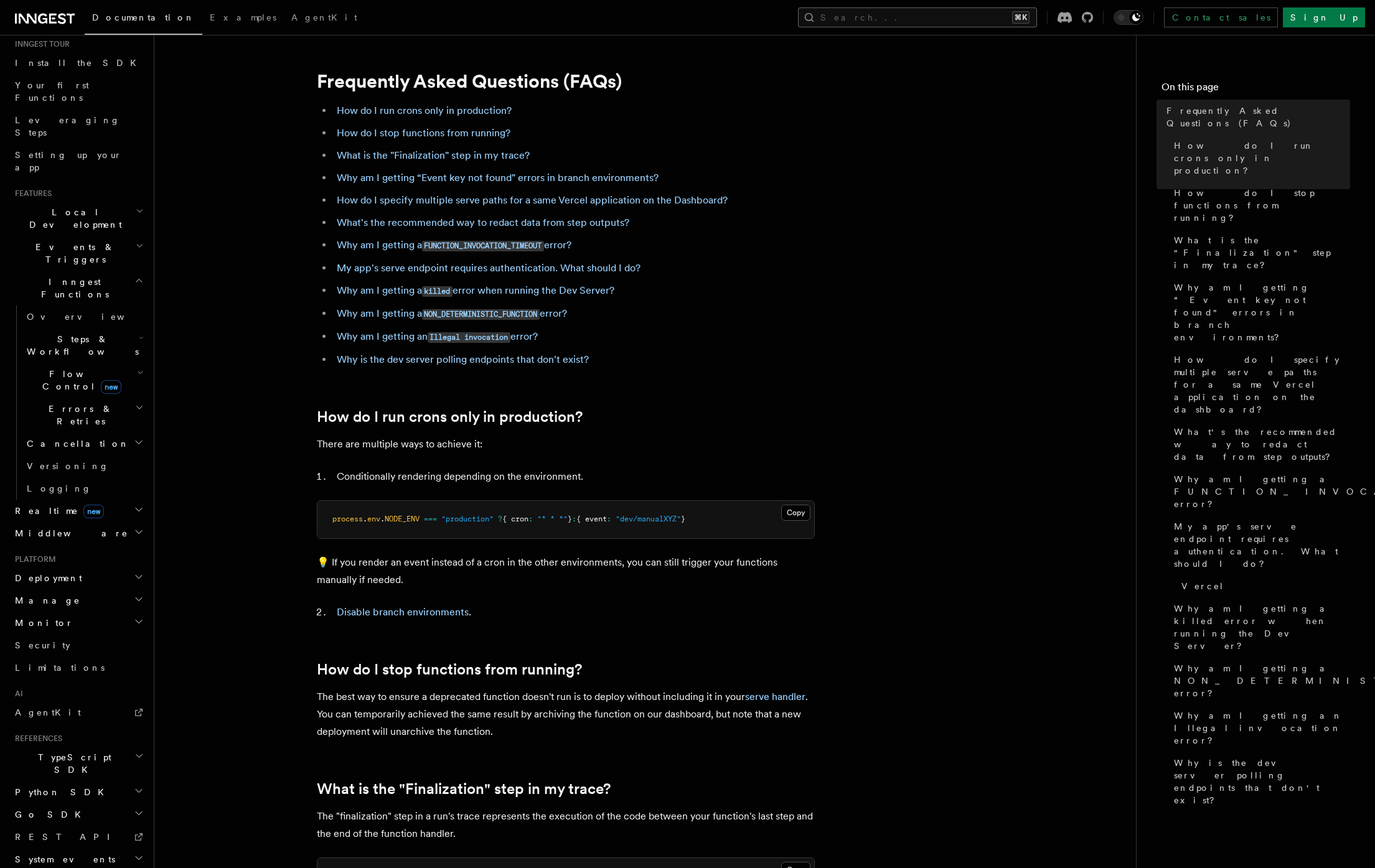
click at [964, 18] on button "Search... ⌘K" at bounding box center [918, 17] width 239 height 20
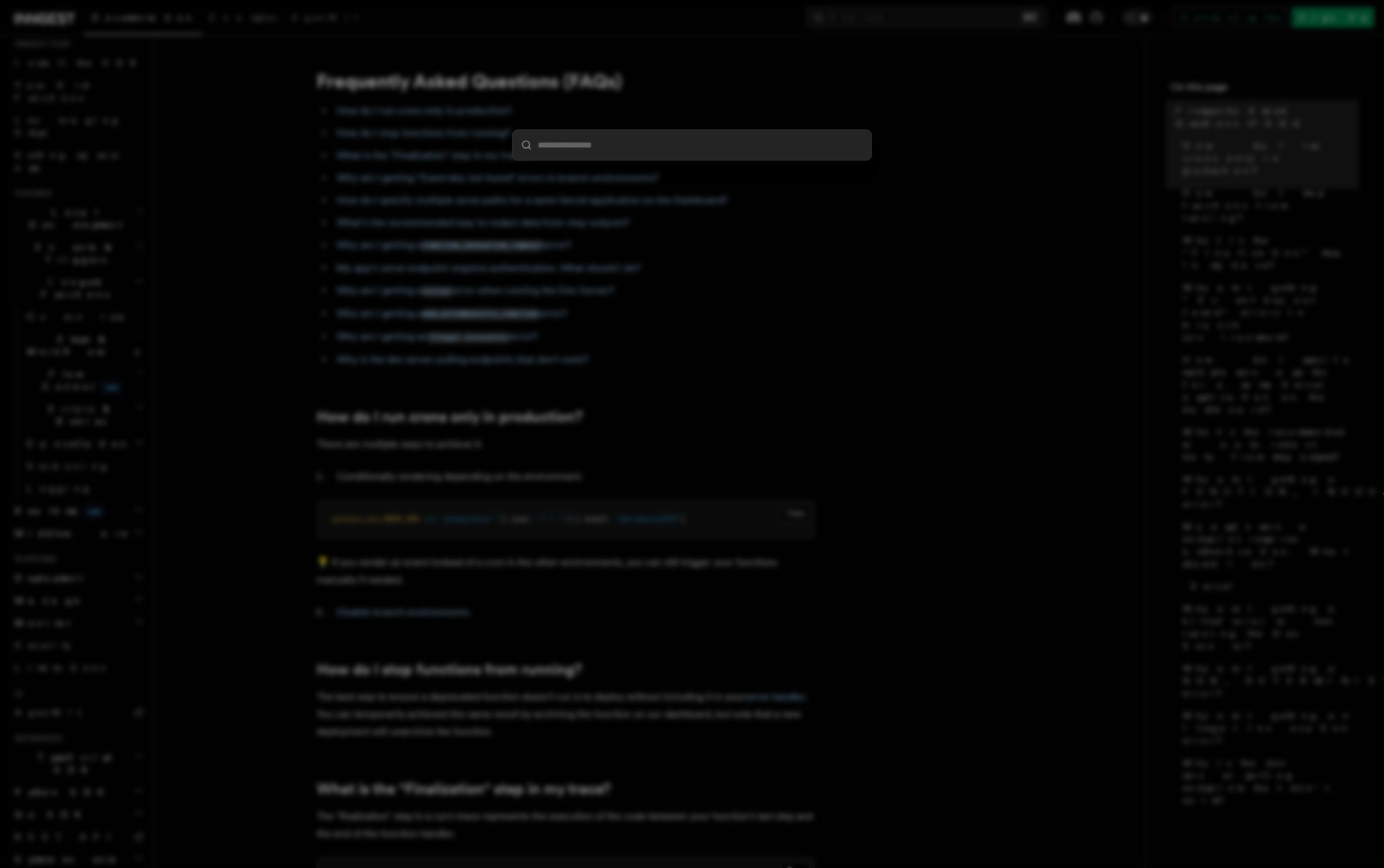
type input "*"
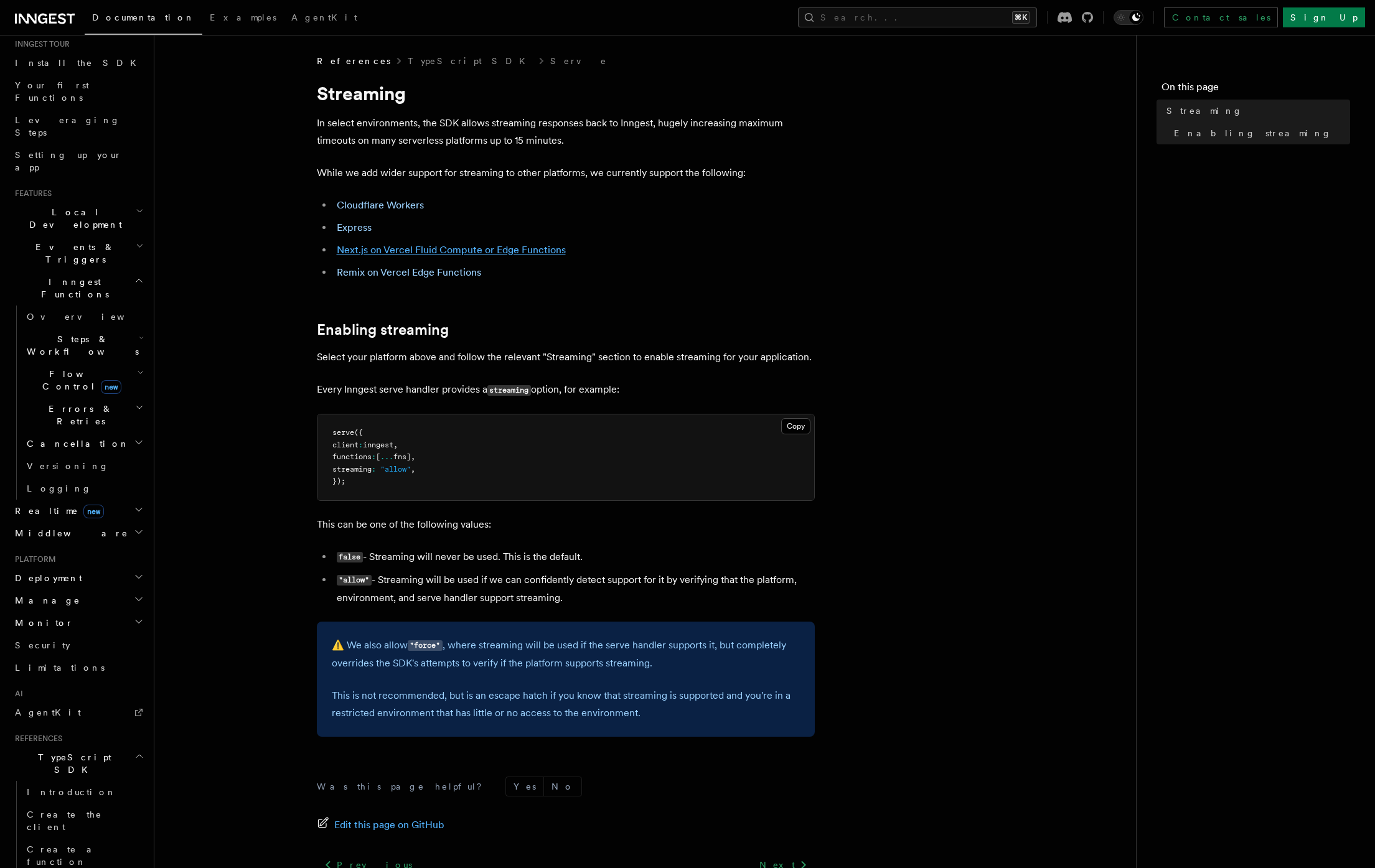
click at [401, 251] on link "Next.js on Vercel Fluid Compute or Edge Functions" at bounding box center [451, 249] width 229 height 12
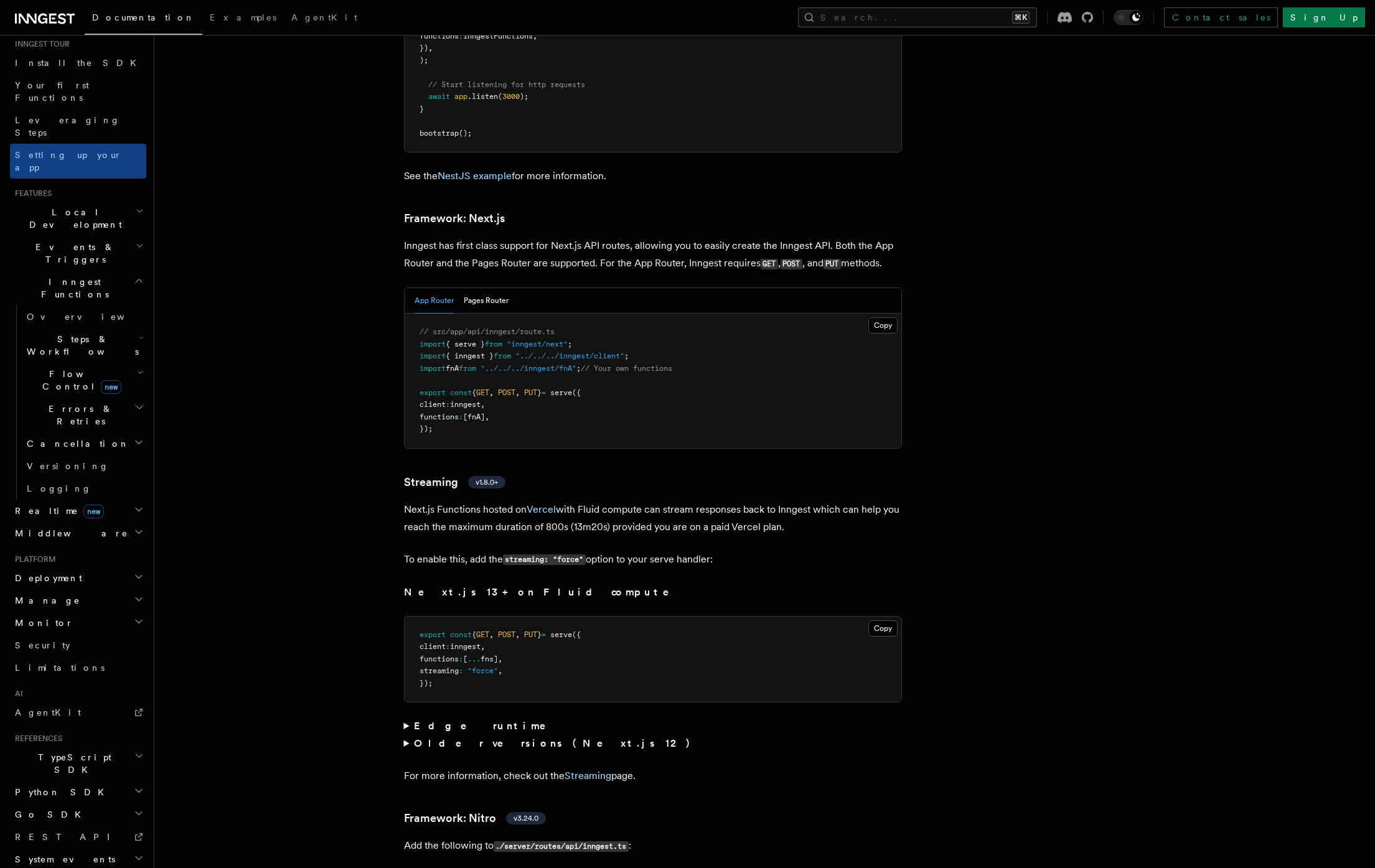
scroll to position [7501, 0]
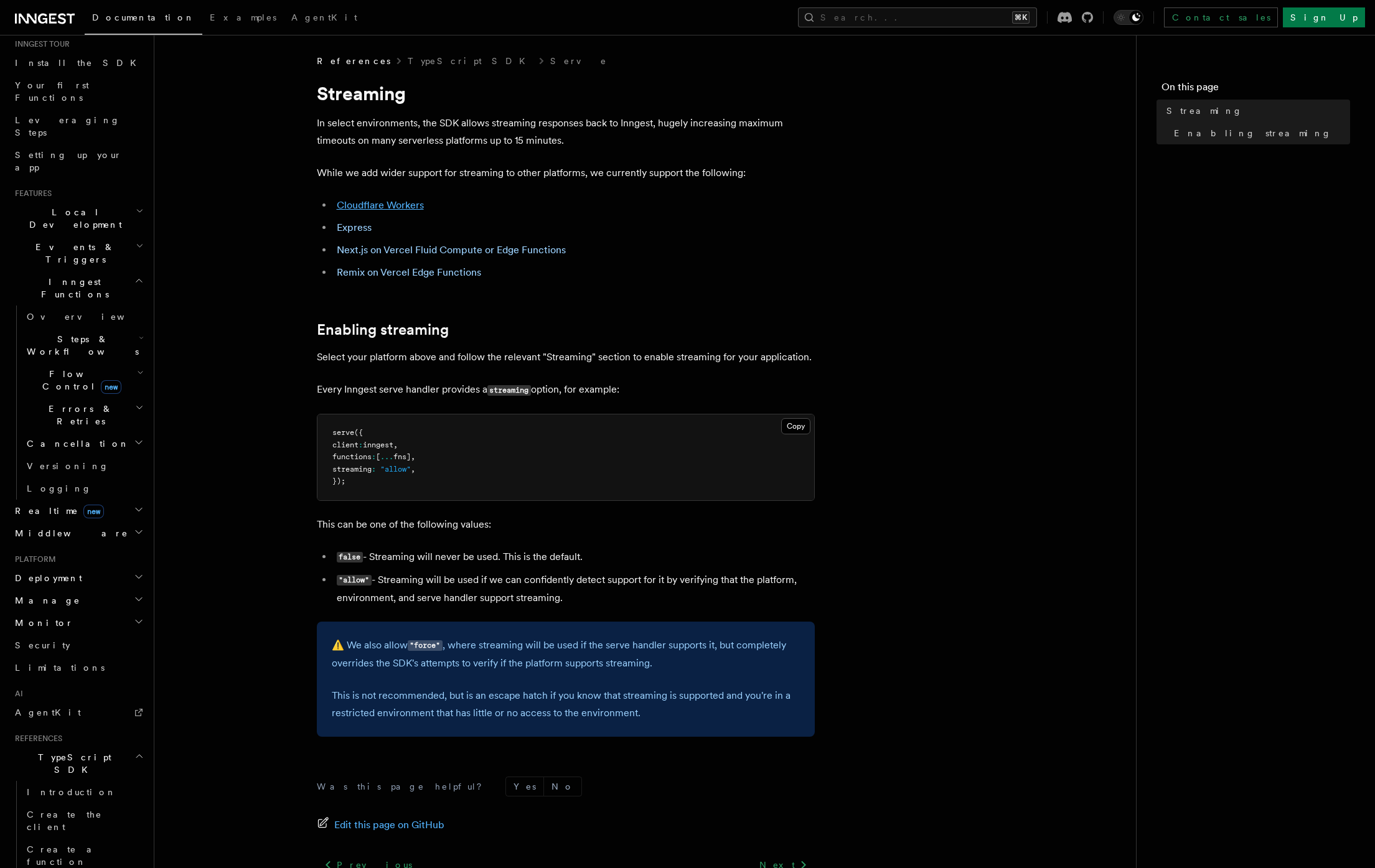
click at [406, 203] on link "Cloudflare Workers" at bounding box center [380, 205] width 87 height 12
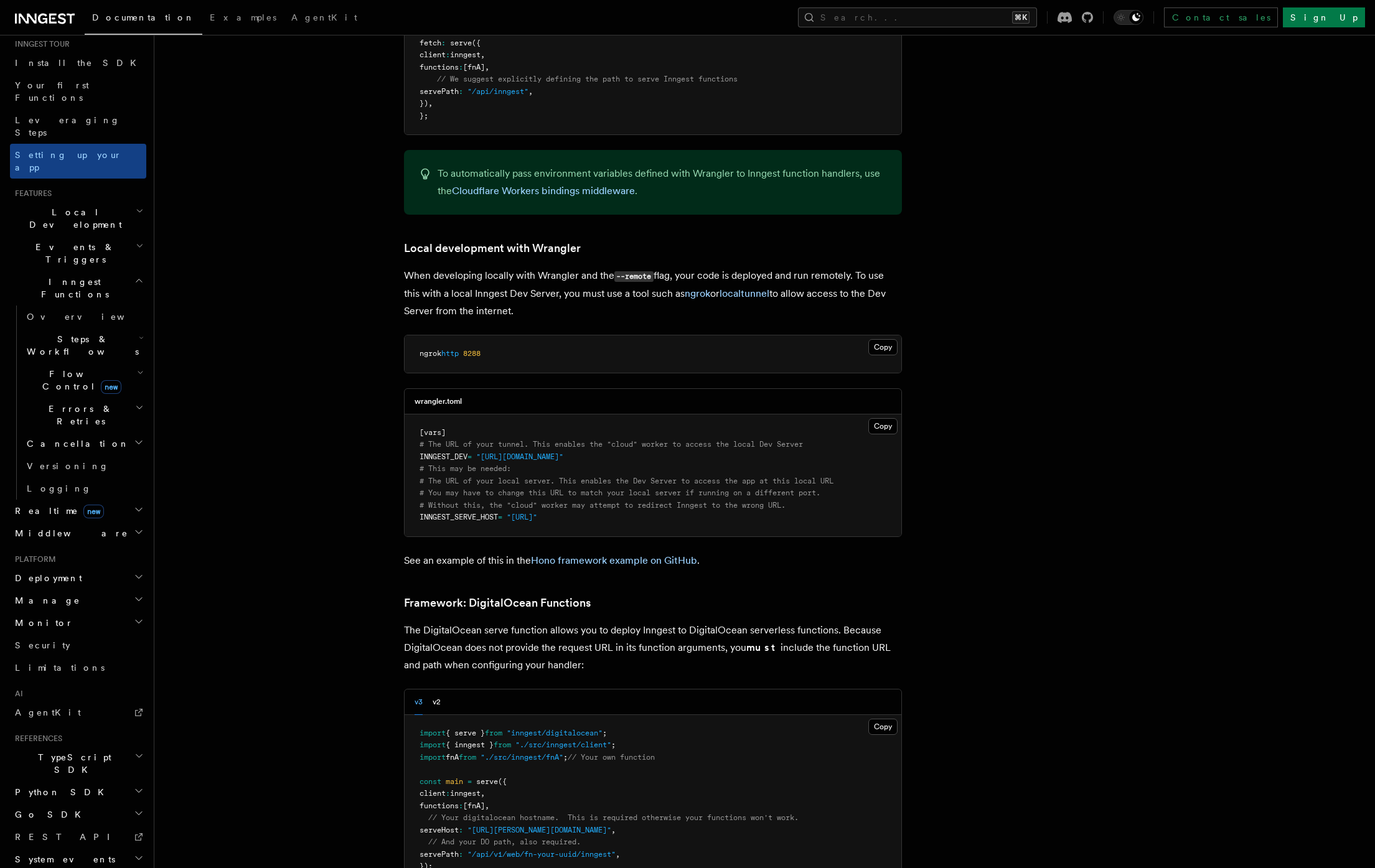
scroll to position [2372, 0]
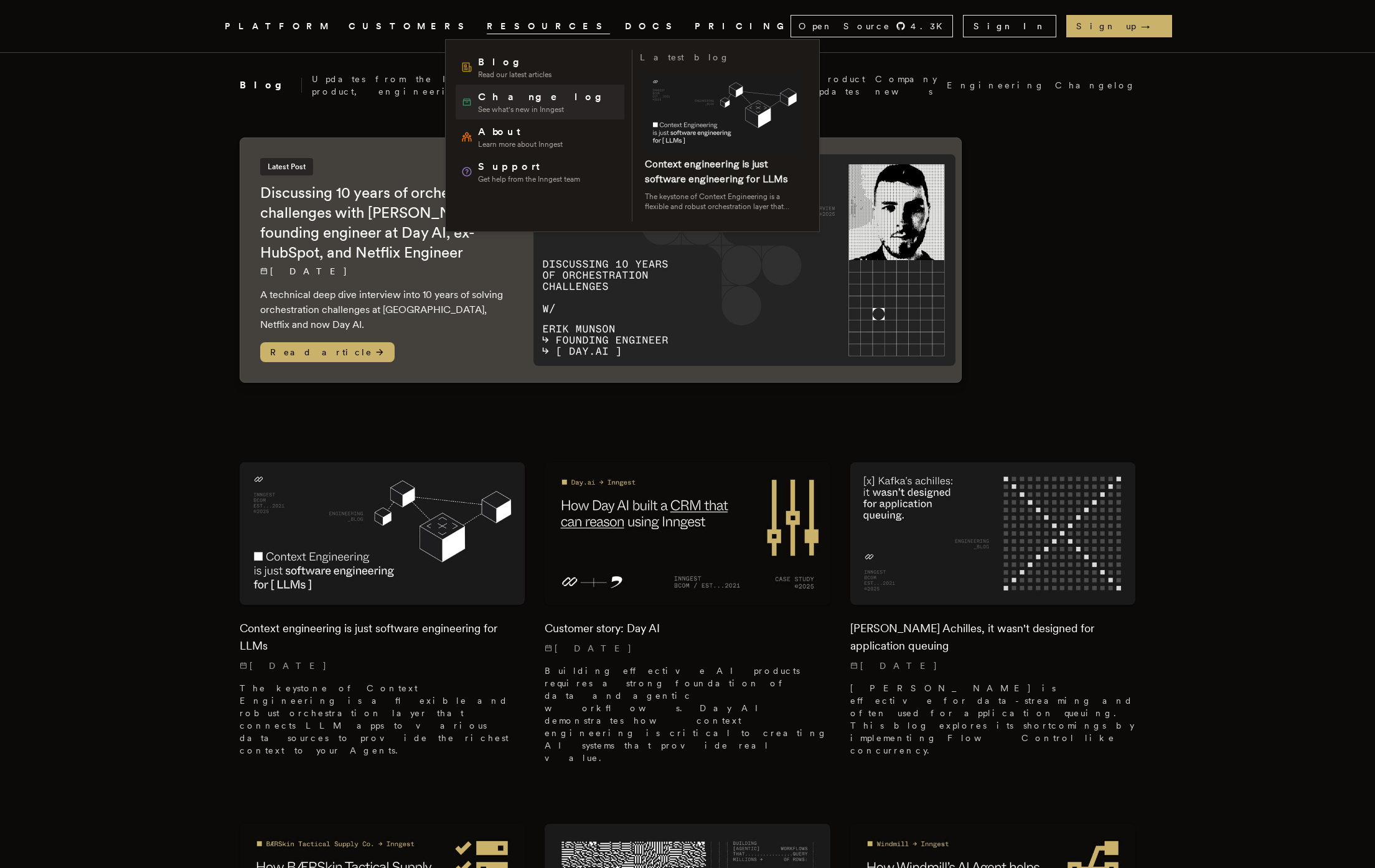
click at [510, 100] on span "Changelog" at bounding box center [544, 97] width 133 height 15
